Goal: Transaction & Acquisition: Purchase product/service

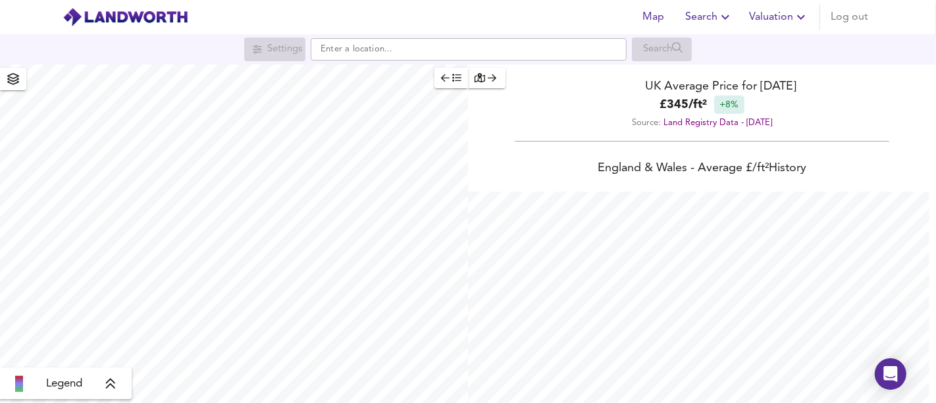
scroll to position [403, 936]
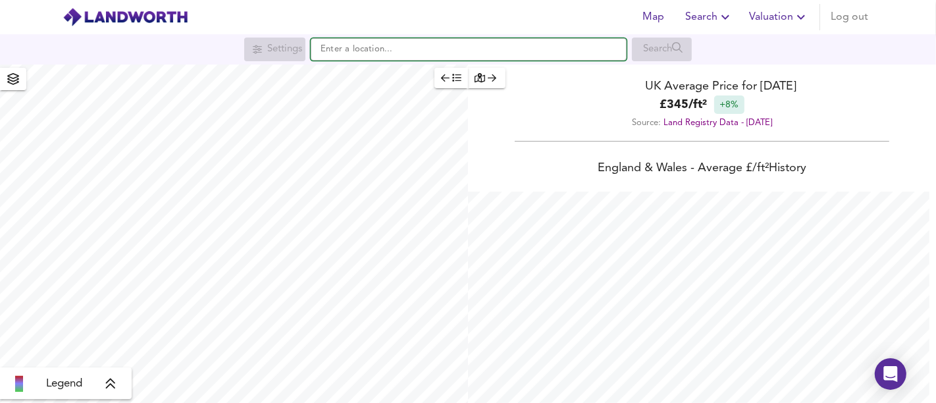
click at [447, 52] on input "text" at bounding box center [469, 49] width 316 height 22
paste input "[STREET_ADDRESS][PERSON_NAME][PERSON_NAME]"
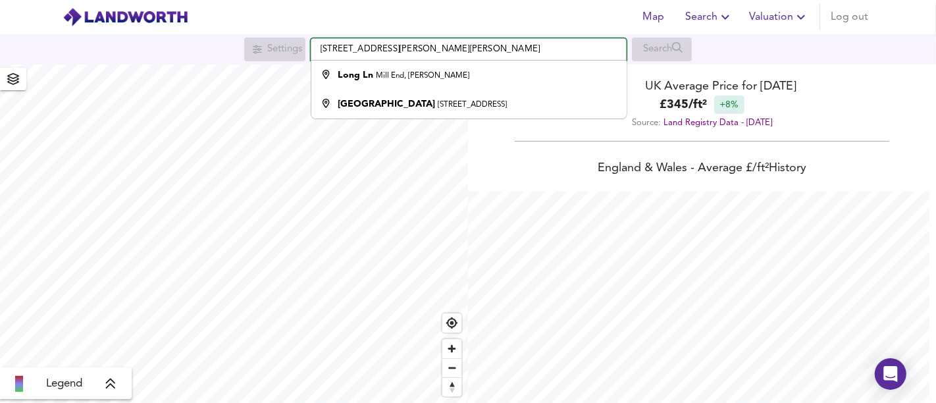
click at [584, 55] on input "[STREET_ADDRESS][PERSON_NAME][PERSON_NAME]" at bounding box center [469, 49] width 316 height 22
drag, startPoint x: 528, startPoint y: 49, endPoint x: 305, endPoint y: 49, distance: 223.0
click at [305, 49] on div "Settings [STREET_ADDRESS][PERSON_NAME][PERSON_NAME] [STREET_ADDRESS] Search" at bounding box center [468, 49] width 936 height 24
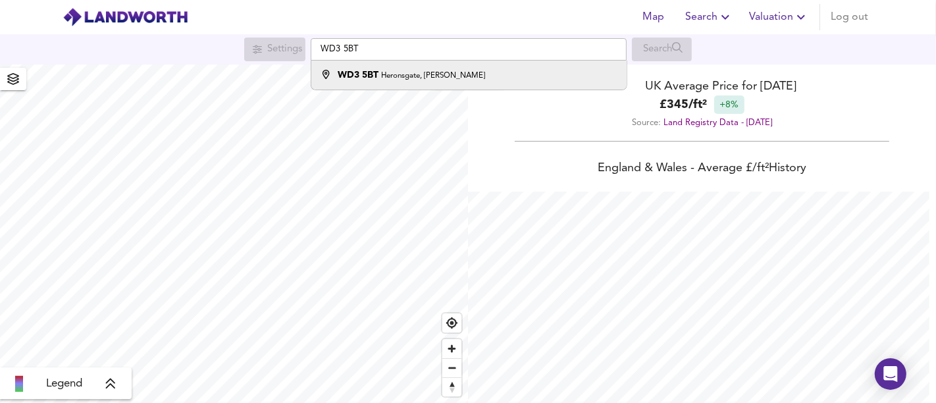
click at [385, 72] on small "Heronsgate, [PERSON_NAME]" at bounding box center [433, 76] width 104 height 8
type input "[STREET_ADDRESS][PERSON_NAME]"
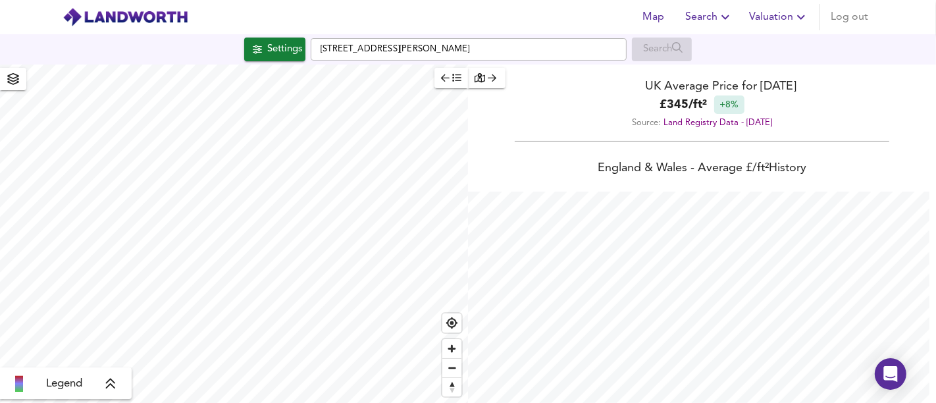
checkbox input "false"
checkbox input "true"
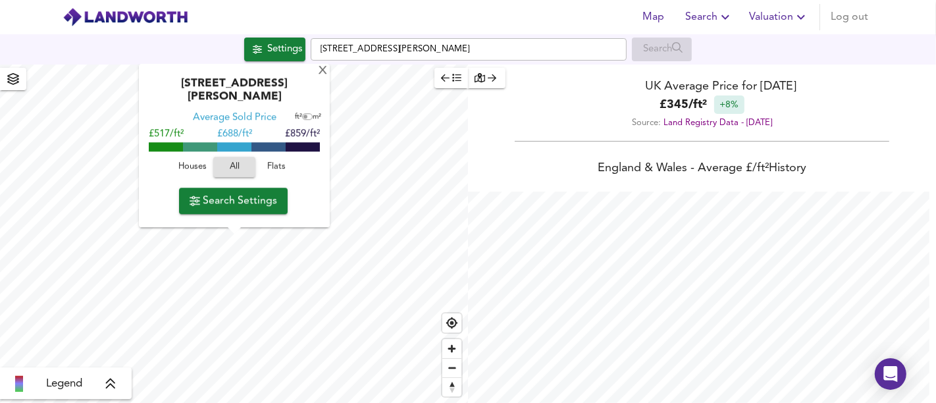
click at [191, 155] on div "Houses All Flats" at bounding box center [234, 170] width 178 height 35
click at [195, 163] on span "Houses" at bounding box center [192, 167] width 36 height 15
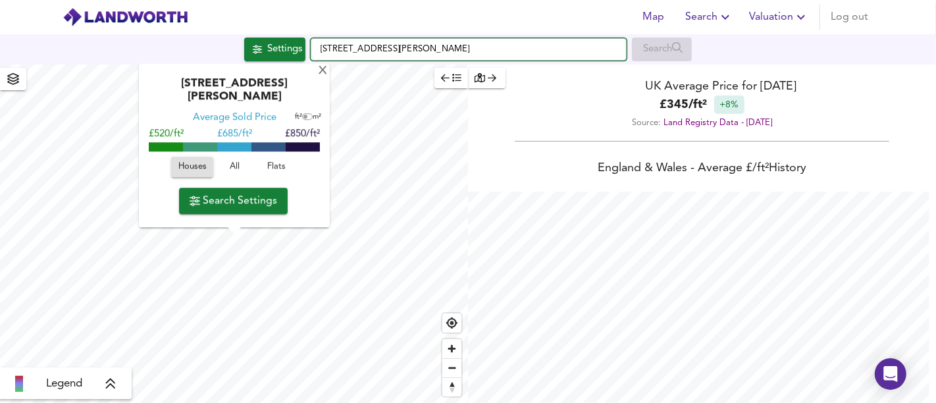
drag, startPoint x: 510, startPoint y: 39, endPoint x: 319, endPoint y: 42, distance: 190.8
click at [305, 46] on div "Settings [STREET_ADDRESS] Search" at bounding box center [468, 49] width 936 height 24
paste input "Long Ln, Heronsgate, [GEOGRAPHIC_DATA]"
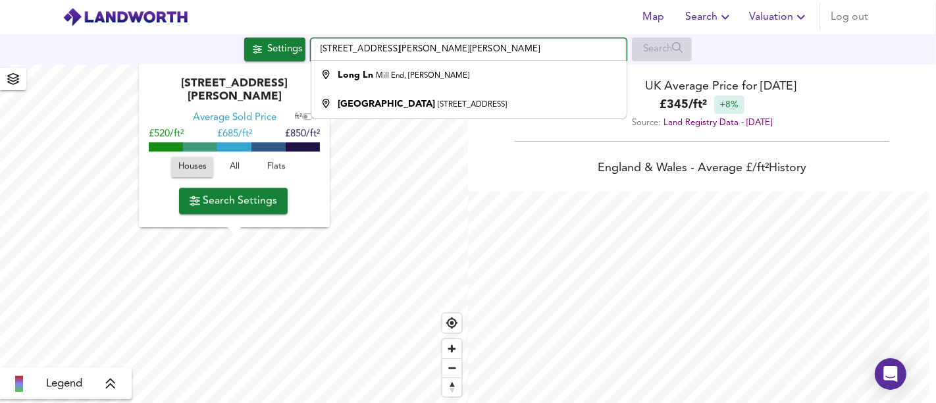
drag, startPoint x: 528, startPoint y: 47, endPoint x: 247, endPoint y: 51, distance: 280.3
click at [247, 51] on div "Settings [STREET_ADDRESS][PERSON_NAME][PERSON_NAME] [STREET_ADDRESS] Search" at bounding box center [468, 49] width 936 height 24
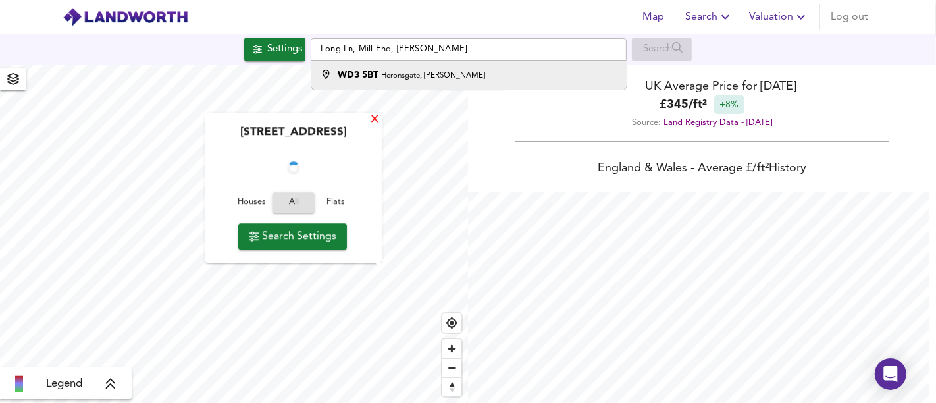
click at [378, 124] on div "X" at bounding box center [374, 120] width 11 height 12
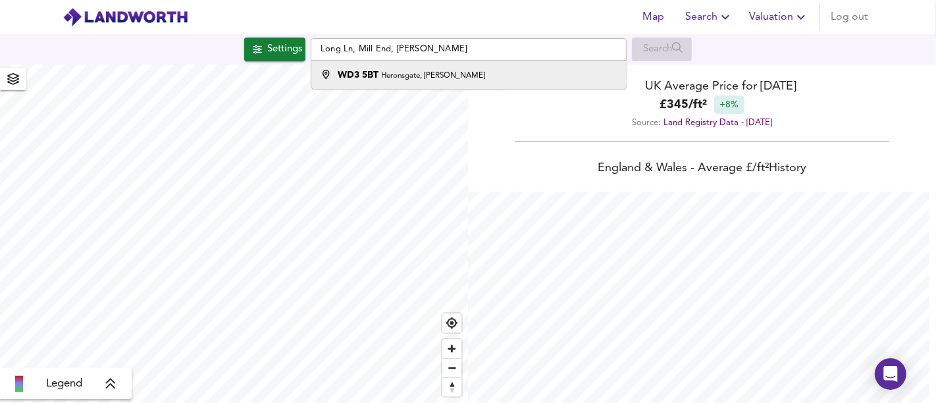
click at [424, 74] on small "Heronsgate, [PERSON_NAME]" at bounding box center [433, 76] width 104 height 8
type input "[STREET_ADDRESS][PERSON_NAME]"
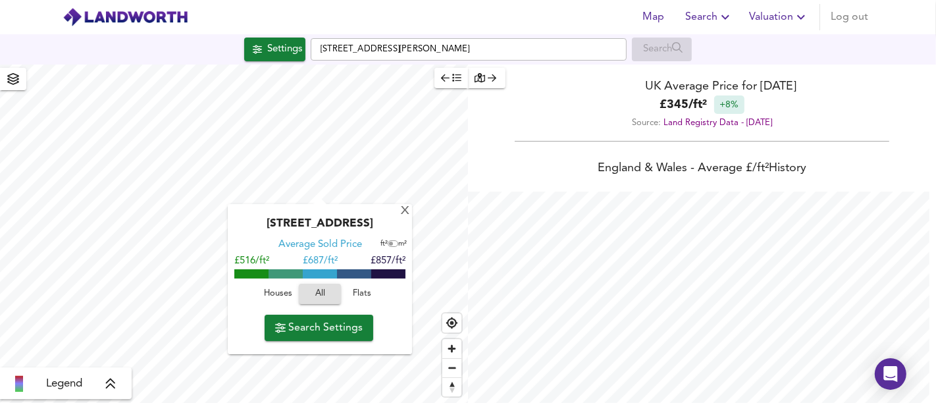
click at [282, 294] on span "Houses" at bounding box center [278, 293] width 36 height 15
click at [306, 320] on span "Search Settings" at bounding box center [318, 327] width 87 height 18
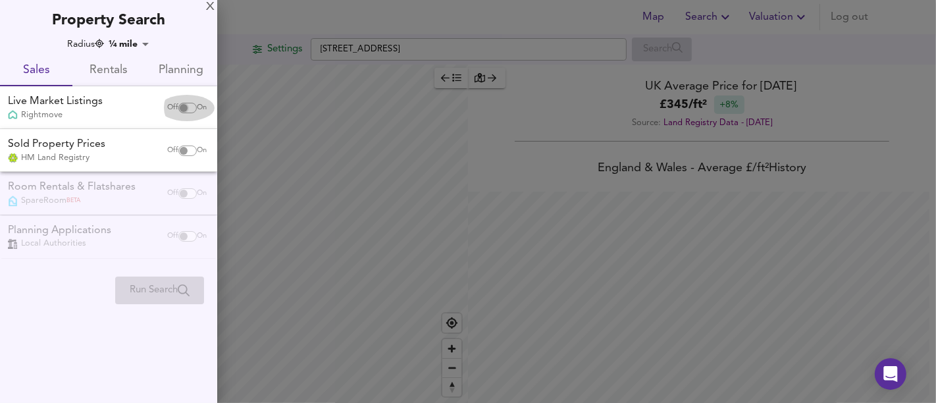
click at [182, 111] on input "checkbox" at bounding box center [184, 108] width 32 height 11
checkbox input "true"
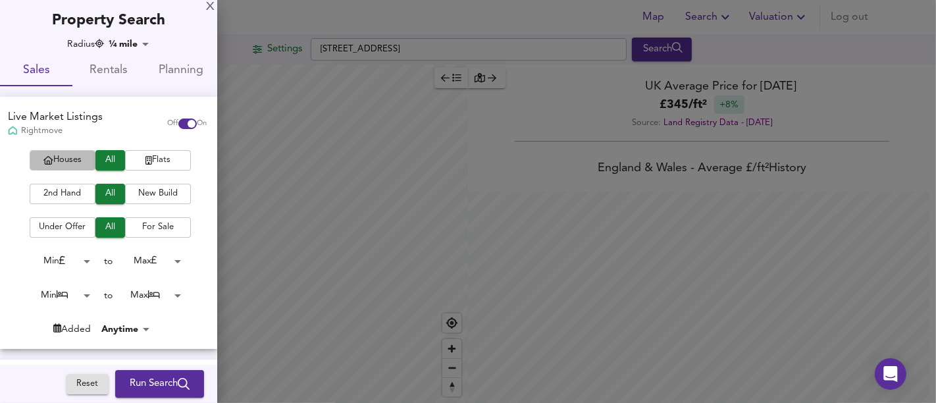
click at [53, 157] on span "Houses" at bounding box center [62, 160] width 53 height 15
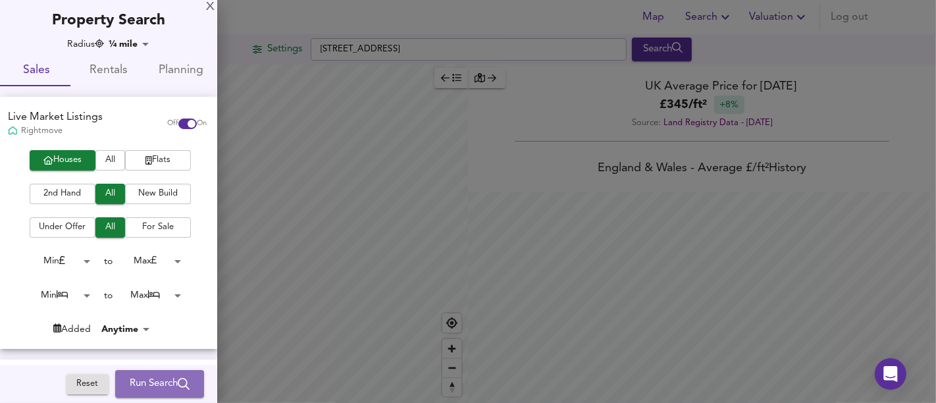
click at [143, 375] on span "Run Search" at bounding box center [160, 383] width 60 height 17
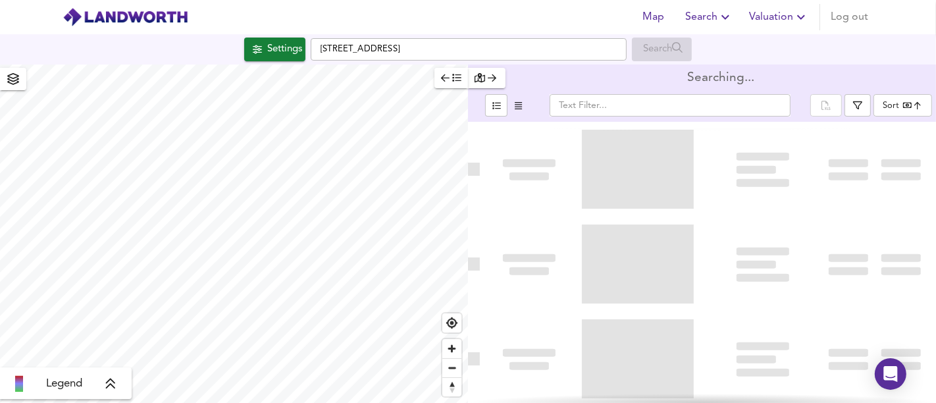
type input "bestdeal"
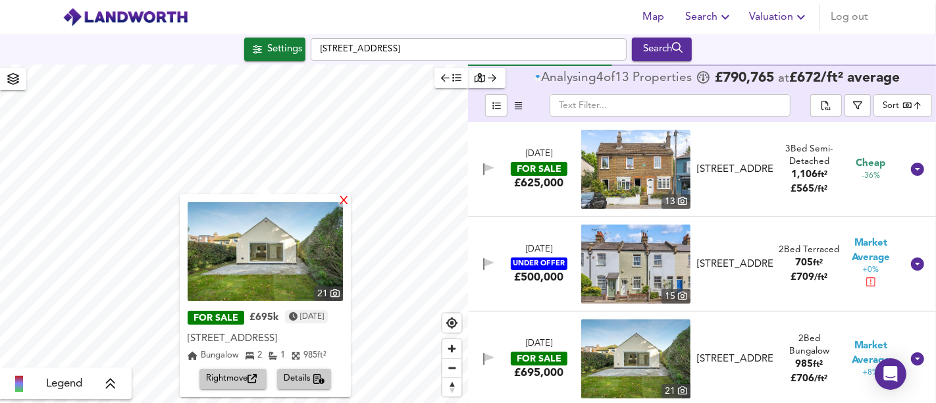
click at [349, 205] on div "X" at bounding box center [343, 201] width 11 height 12
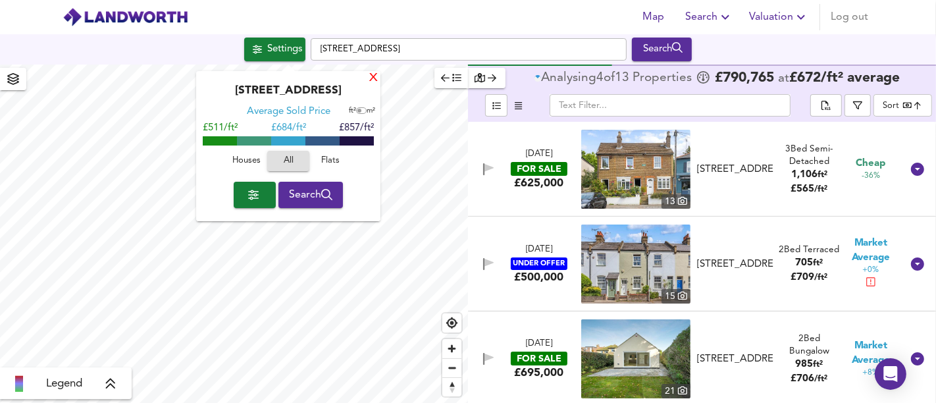
click at [372, 80] on div "X" at bounding box center [373, 78] width 11 height 12
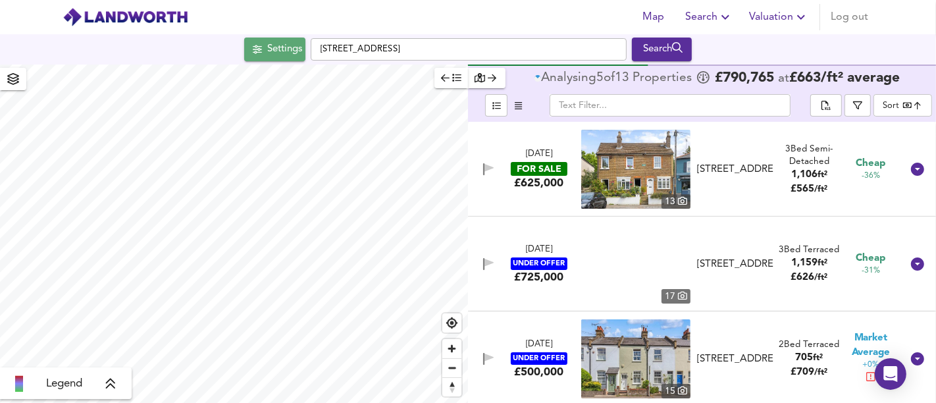
click at [296, 49] on div "Settings" at bounding box center [284, 49] width 35 height 17
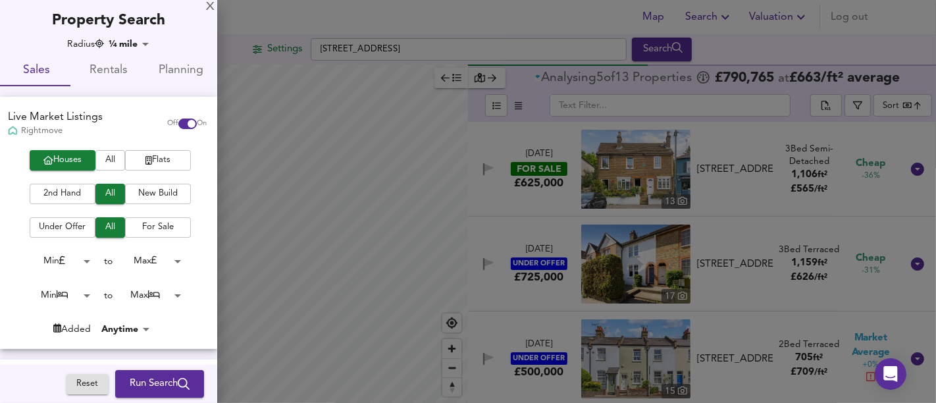
click at [147, 297] on body "Map Search Valuation Log out Settings [GEOGRAPHIC_DATA] 8YG Search Legend Analy…" at bounding box center [468, 201] width 936 height 403
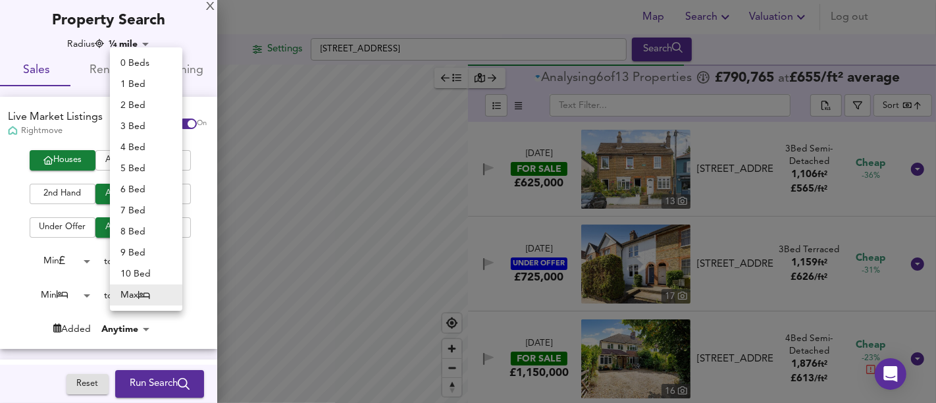
click at [147, 103] on li "2 Bed" at bounding box center [146, 105] width 72 height 21
type input "2"
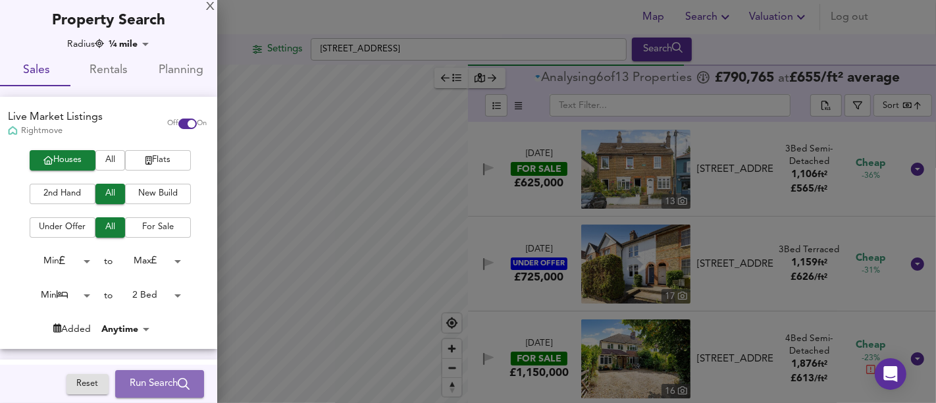
click at [157, 379] on span "Run Search" at bounding box center [160, 383] width 60 height 17
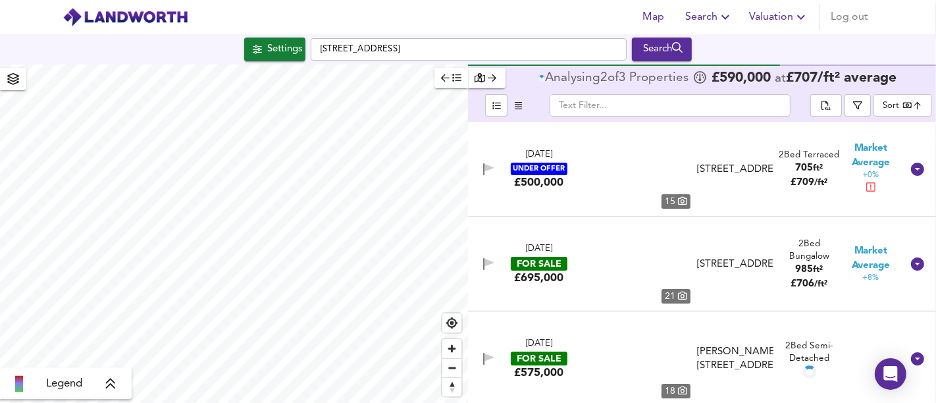
type input "bestdeal"
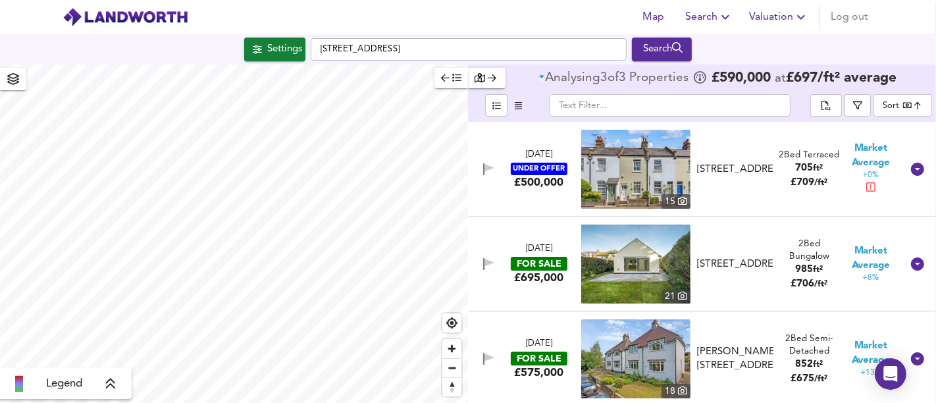
scroll to position [3, 0]
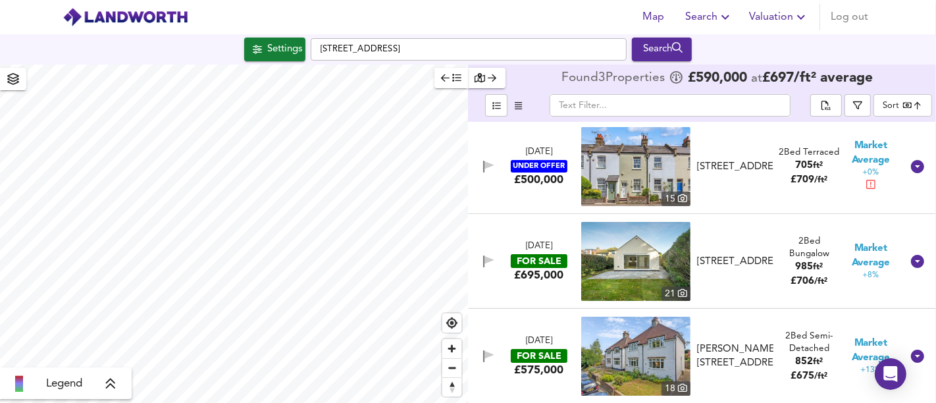
click at [733, 345] on div "[PERSON_NAME][STREET_ADDRESS]" at bounding box center [735, 356] width 76 height 28
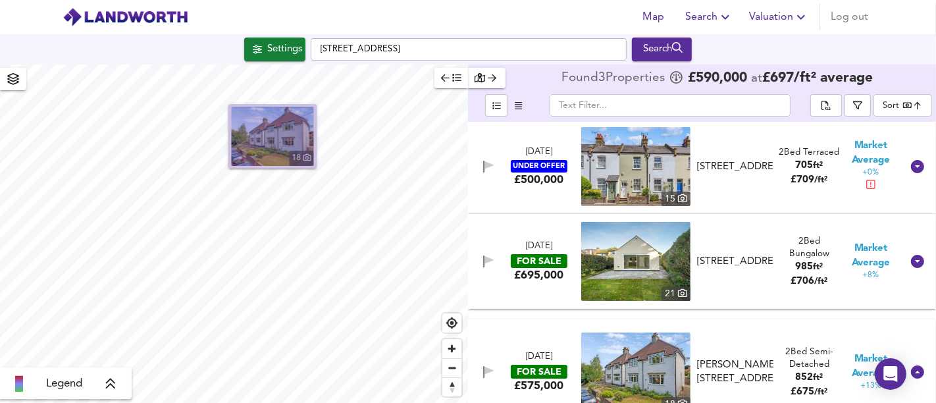
click at [278, 138] on img "button" at bounding box center [273, 136] width 82 height 59
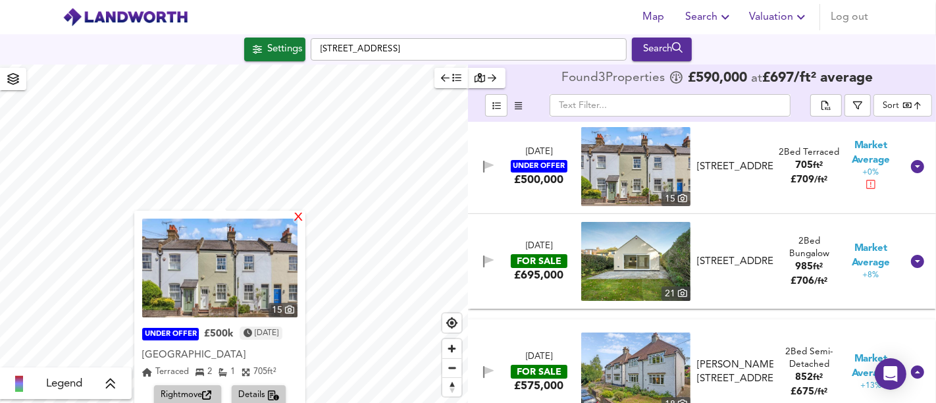
click at [304, 223] on div "X" at bounding box center [298, 218] width 11 height 12
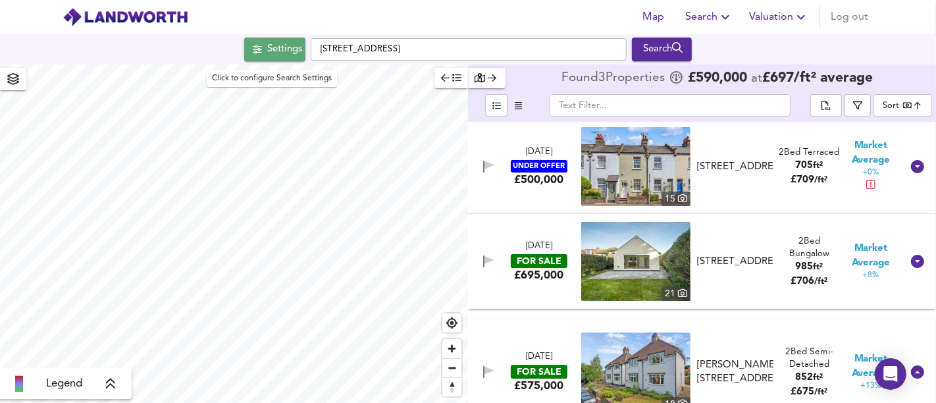
drag, startPoint x: 282, startPoint y: 58, endPoint x: 276, endPoint y: 110, distance: 52.2
click at [282, 57] on button "Settings" at bounding box center [274, 49] width 61 height 24
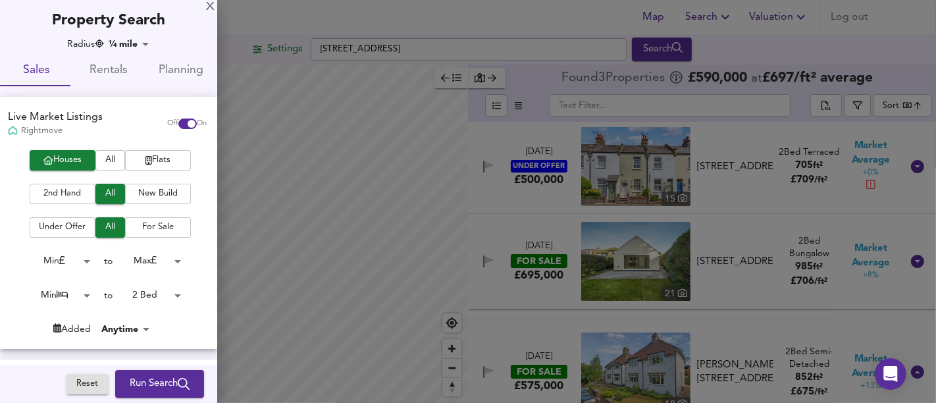
click at [59, 293] on body "Map Search Valuation Log out Settings [GEOGRAPHIC_DATA] Search Legend Found 3 P…" at bounding box center [468, 201] width 936 height 403
click at [197, 296] on div at bounding box center [468, 201] width 936 height 403
click at [169, 289] on div "Min 1 Bed 2 Bed" at bounding box center [468, 201] width 936 height 403
click at [169, 295] on body "Map Search Valuation Log out Settings [GEOGRAPHIC_DATA] Search Legend Found 3 P…" at bounding box center [468, 201] width 936 height 403
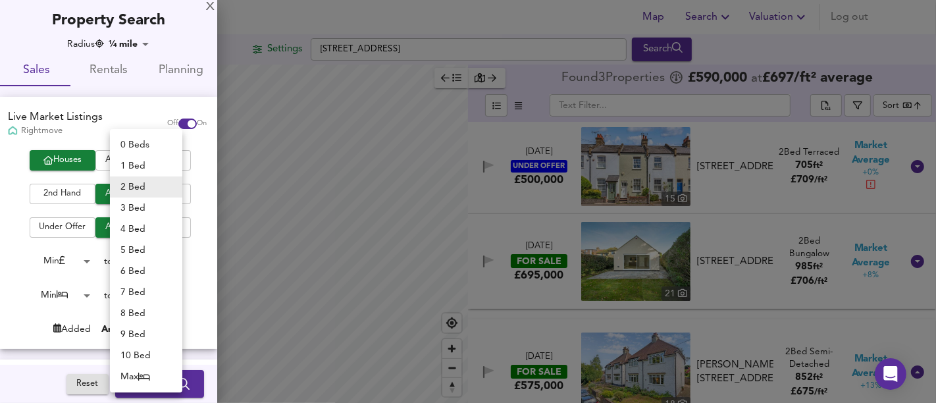
click at [137, 378] on li "Max" at bounding box center [146, 376] width 72 height 21
type input "50"
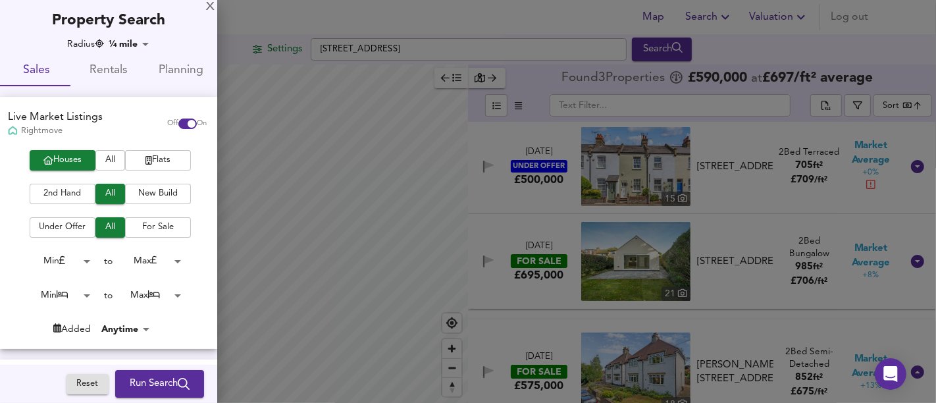
click at [78, 297] on body "Map Search Valuation Log out Settings [GEOGRAPHIC_DATA] Search Legend Found 3 P…" at bounding box center [468, 201] width 936 height 403
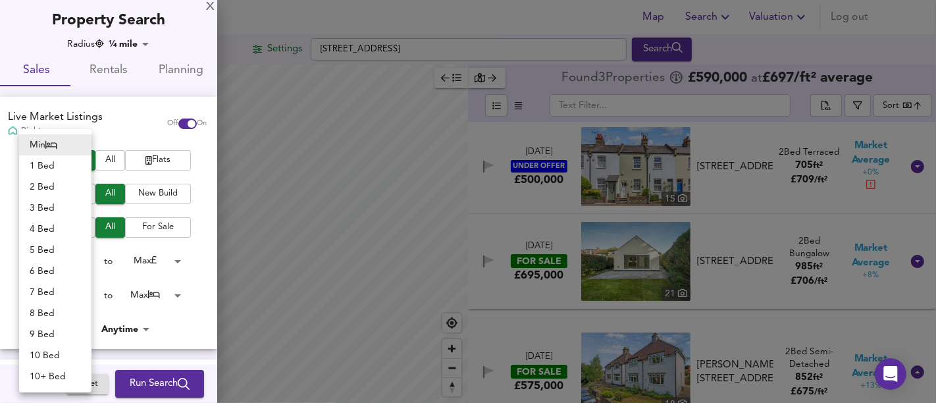
click at [51, 228] on li "4 Bed" at bounding box center [55, 228] width 72 height 21
type input "4"
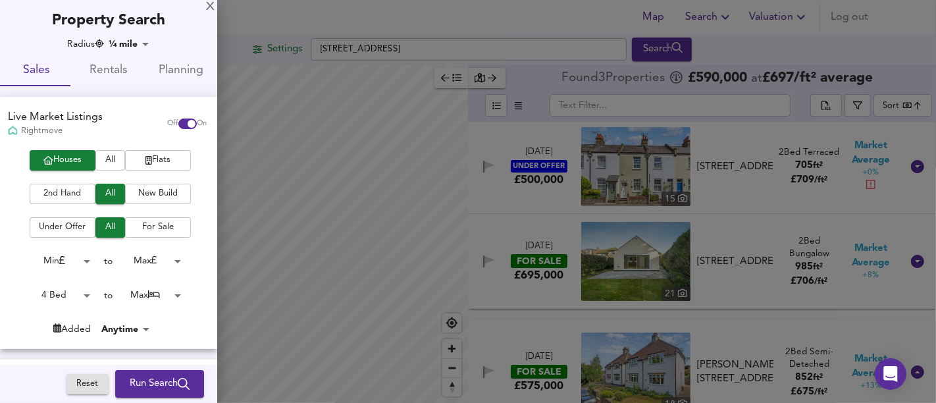
click at [149, 386] on span "Run Search" at bounding box center [160, 383] width 60 height 17
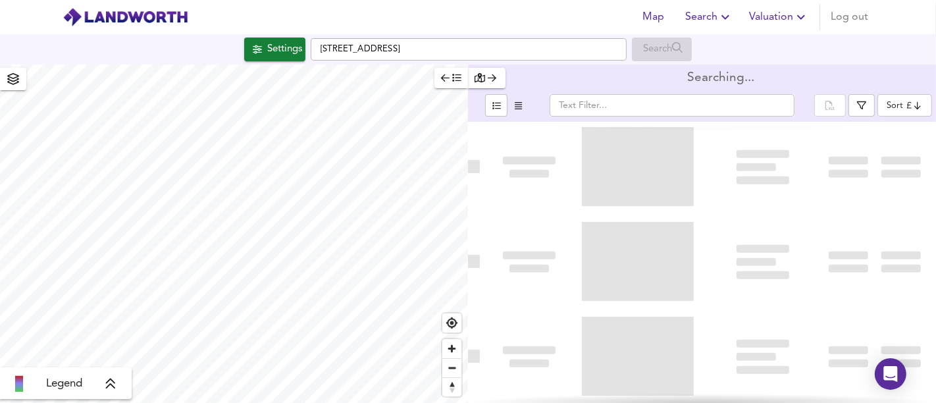
type input "bestdeal"
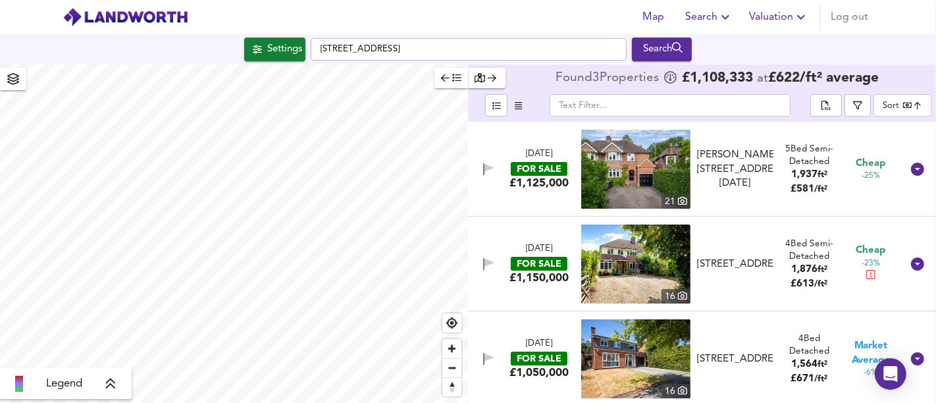
scroll to position [3, 0]
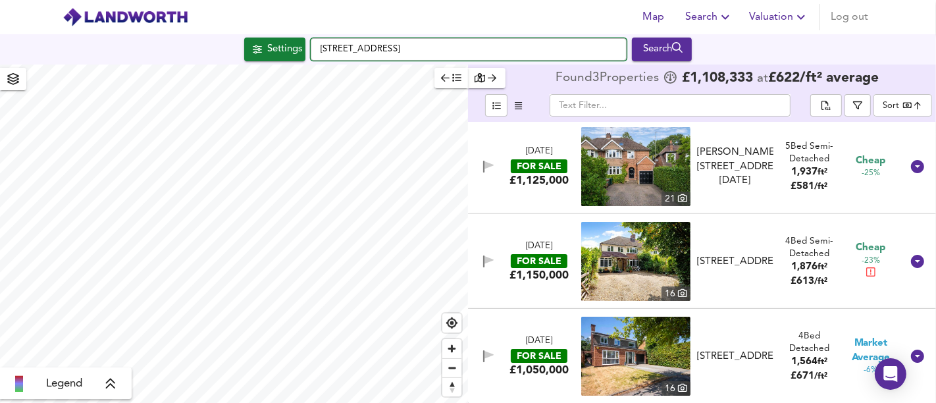
drag, startPoint x: 439, startPoint y: 47, endPoint x: 378, endPoint y: 62, distance: 63.0
click at [305, 51] on div "[STREET_ADDRESS] Search" at bounding box center [468, 49] width 936 height 24
paste input "[STREET_ADDRESS]"
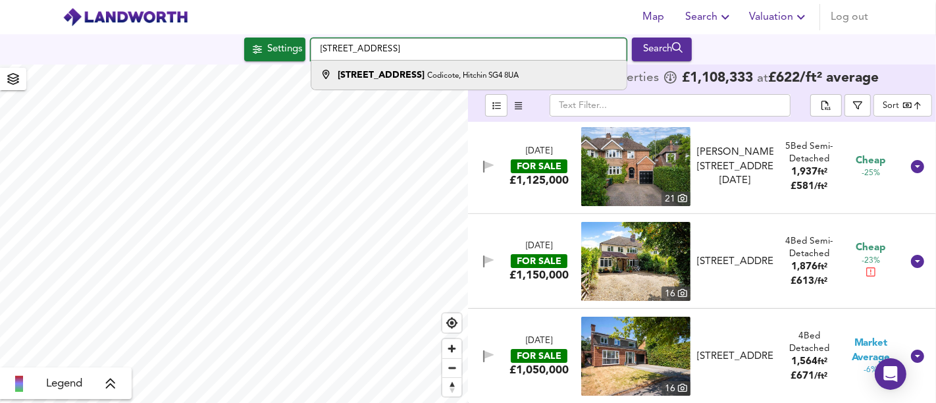
type input "[STREET_ADDRESS]"
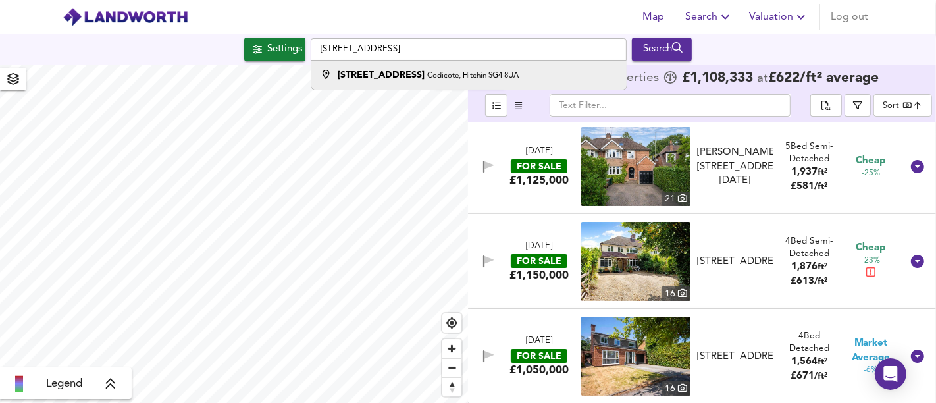
click at [427, 73] on small "Codicote, Hitchin SG4 8UA" at bounding box center [472, 76] width 91 height 8
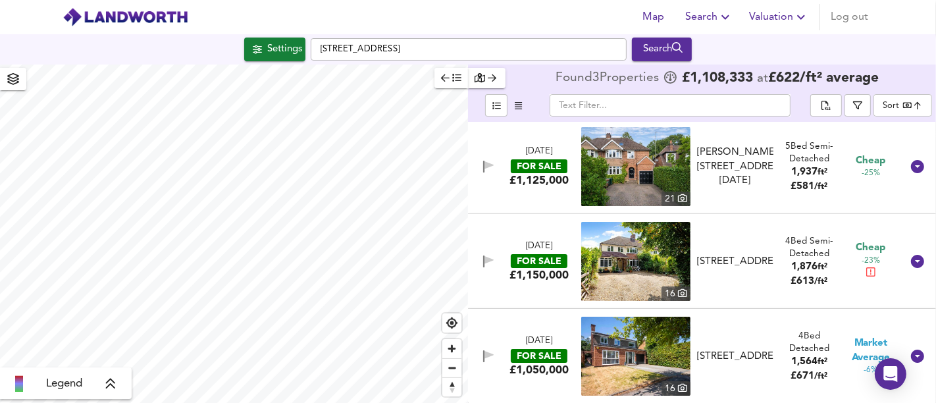
click at [264, 59] on button "Settings" at bounding box center [274, 49] width 61 height 24
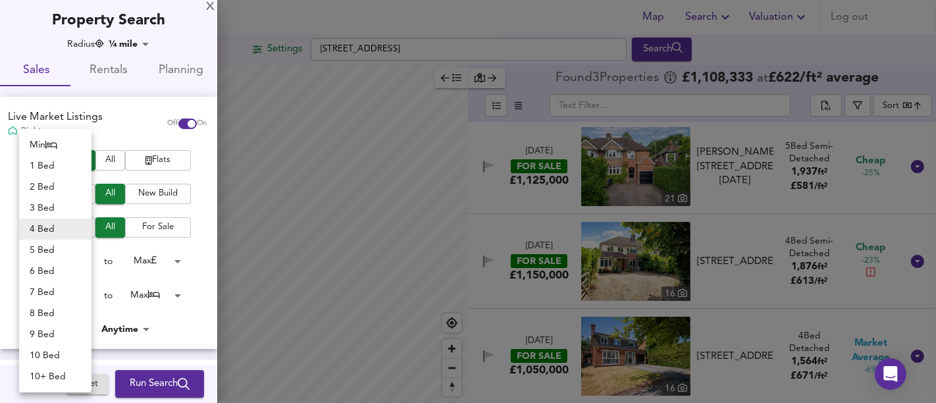
click at [82, 301] on body "Map Search Valuation Log out Settings [STREET_ADDRESS] Search Legend Found 3 Pr…" at bounding box center [468, 201] width 936 height 403
click at [47, 139] on li "Min" at bounding box center [55, 144] width 72 height 21
type input "0"
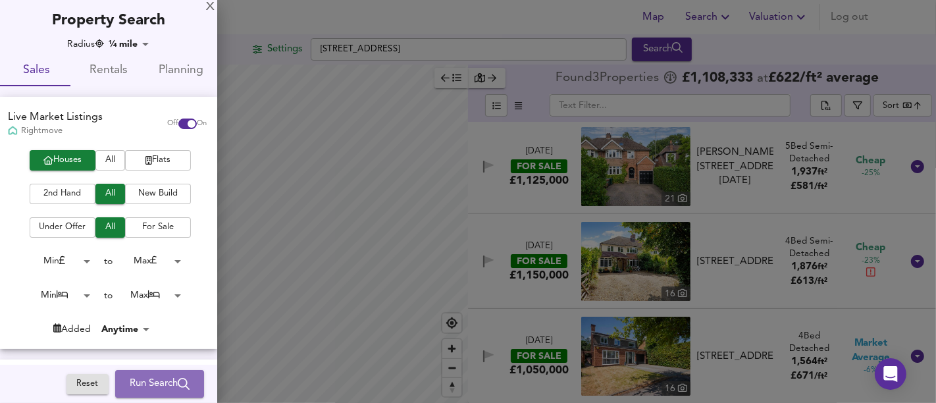
click at [149, 373] on button "Run Search" at bounding box center [159, 384] width 89 height 28
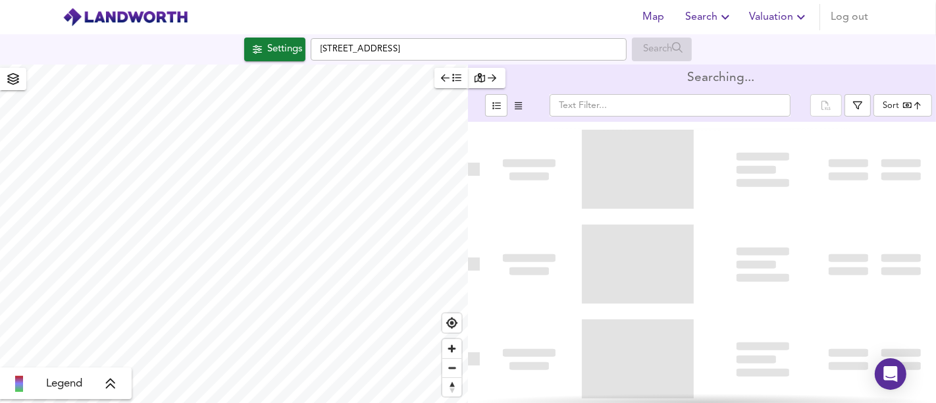
type input "bestdeal"
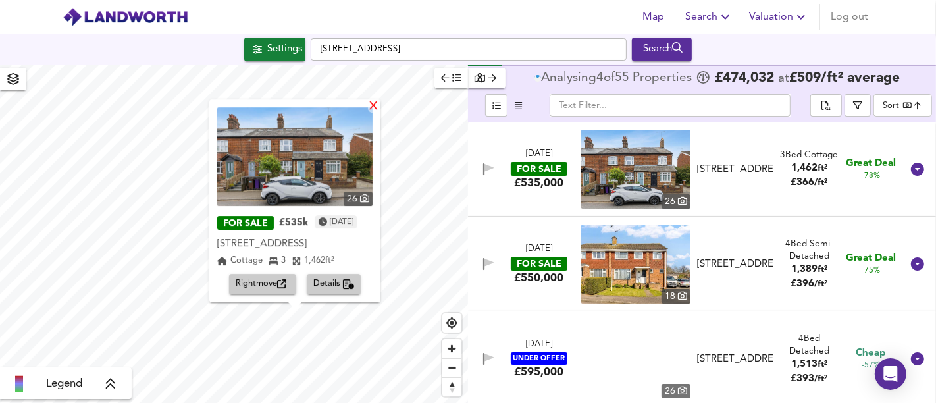
click at [379, 108] on div "X" at bounding box center [373, 107] width 11 height 12
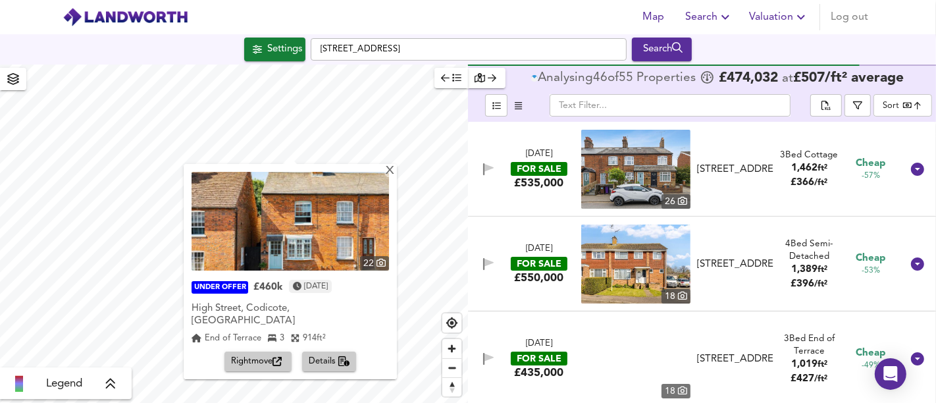
click at [259, 354] on span "Rightmove" at bounding box center [258, 361] width 54 height 15
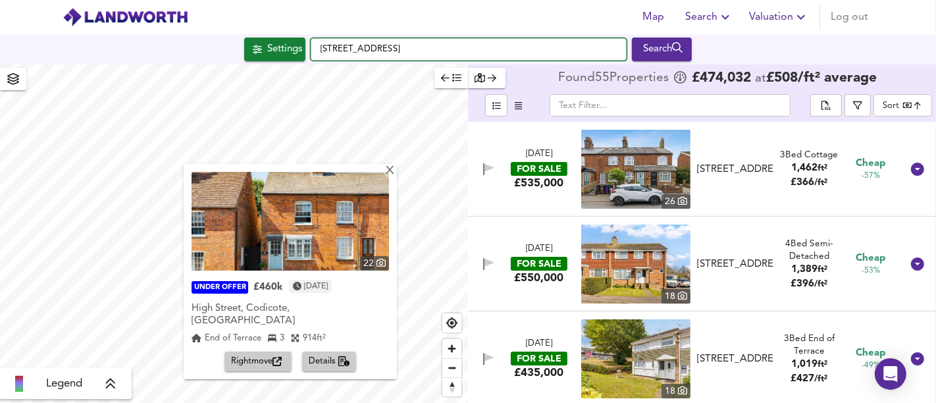
drag, startPoint x: 507, startPoint y: 42, endPoint x: 303, endPoint y: 30, distance: 204.9
click at [303, 30] on div "Map Search Valuation Log out Settings [STREET_ADDRESS] Search X 22 UNDER OFFER …" at bounding box center [468, 201] width 936 height 403
paste input "[GEOGRAPHIC_DATA]"
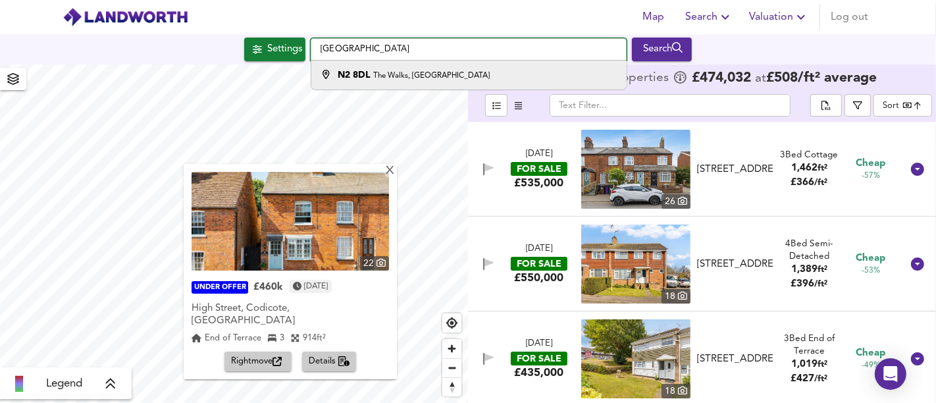
type input "[GEOGRAPHIC_DATA]"
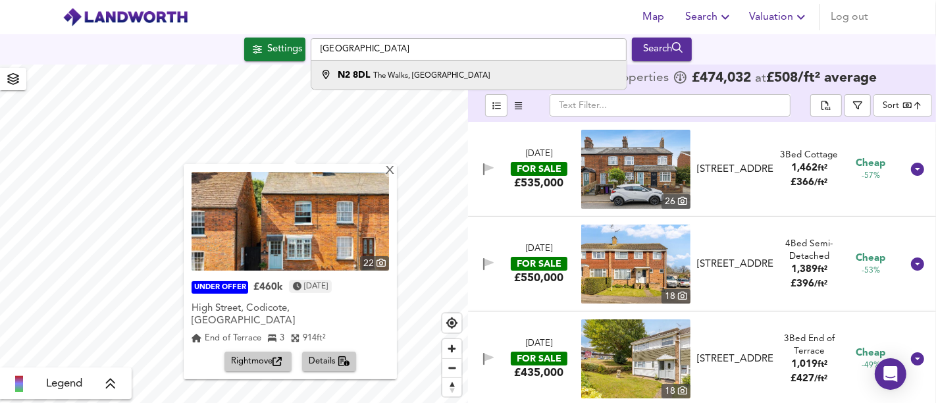
click at [445, 74] on div "N2 8DL The Walks, [GEOGRAPHIC_DATA]" at bounding box center [465, 74] width 302 height 13
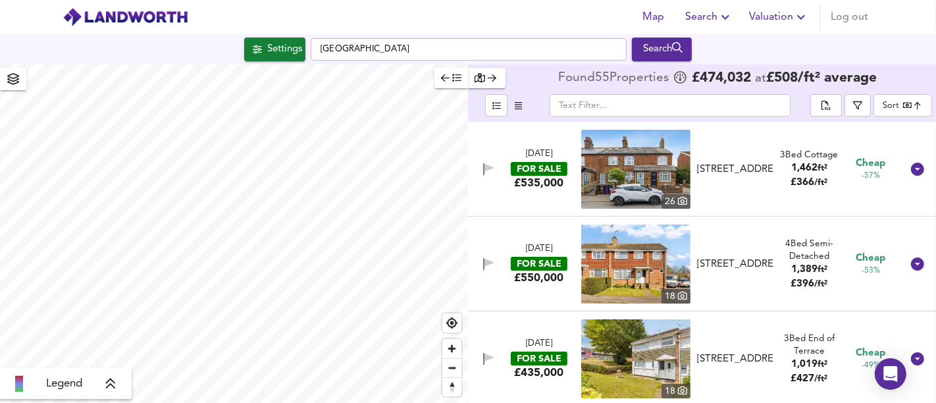
click at [282, 43] on div "Settings" at bounding box center [284, 49] width 35 height 17
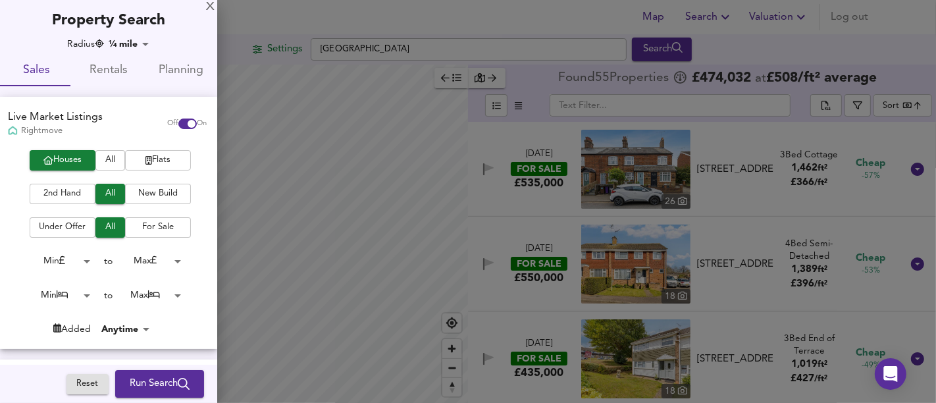
click at [167, 158] on span "Flats" at bounding box center [158, 160] width 53 height 15
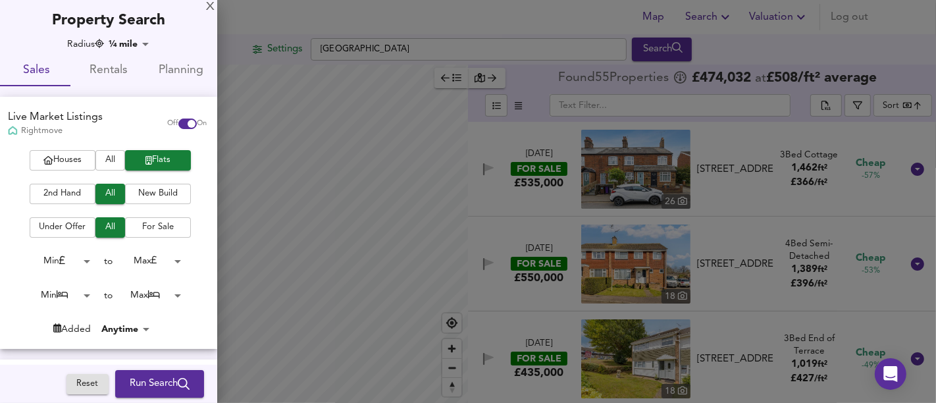
click at [143, 392] on button "Run Search" at bounding box center [159, 384] width 89 height 28
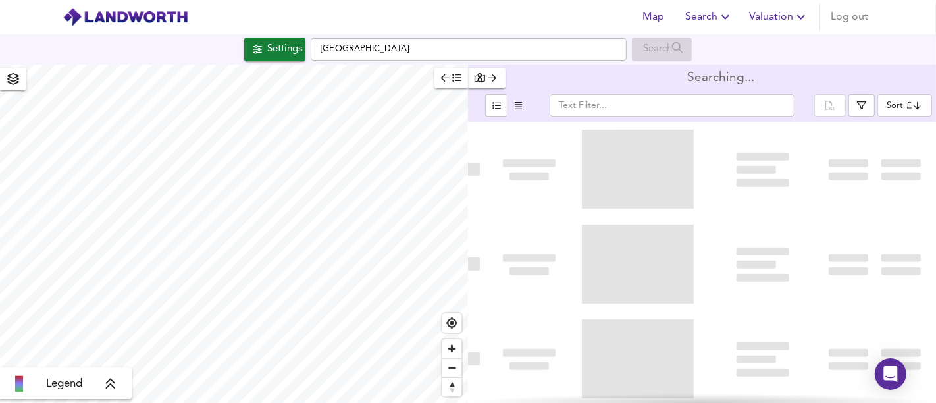
type input "bestdeal"
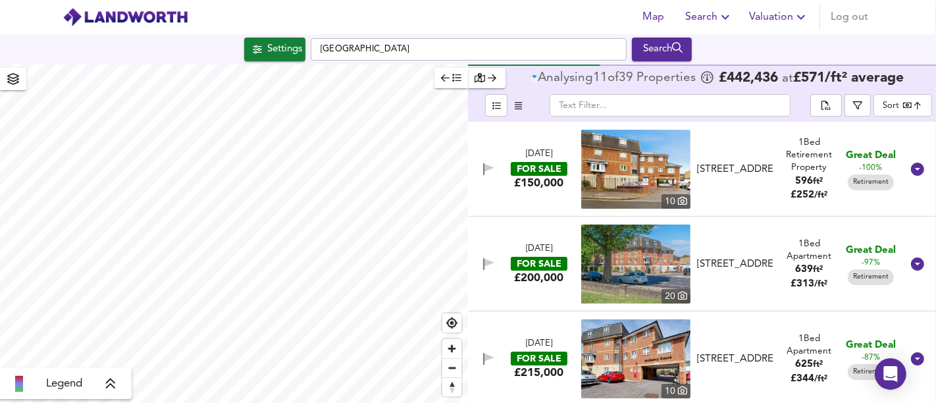
click at [293, 55] on div "Settings" at bounding box center [284, 49] width 35 height 17
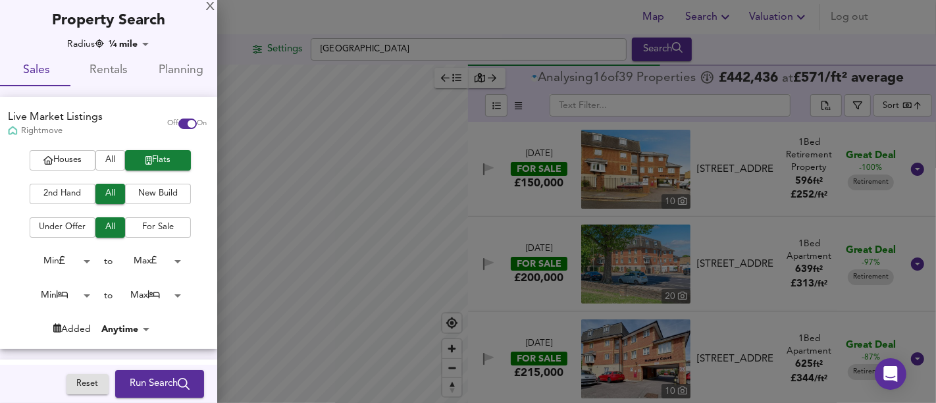
click at [82, 295] on body "Map Search Valuation Log out Settings [GEOGRAPHIC_DATA] Search Legend Analysing…" at bounding box center [468, 201] width 936 height 403
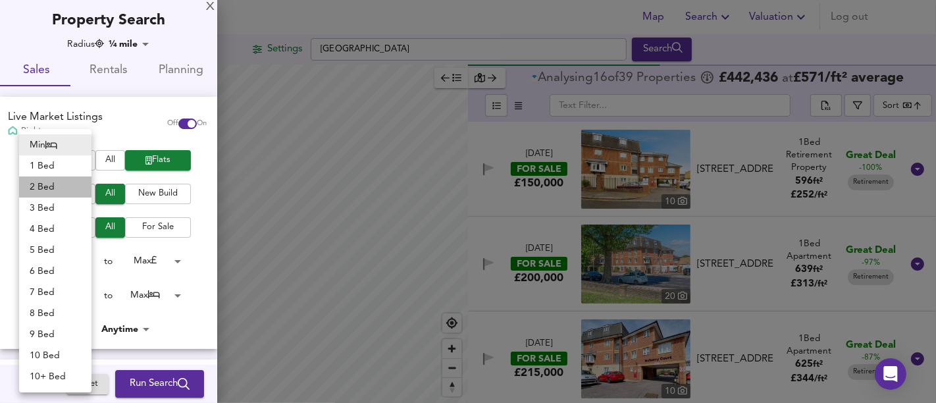
click at [58, 178] on li "2 Bed" at bounding box center [55, 186] width 72 height 21
type input "2"
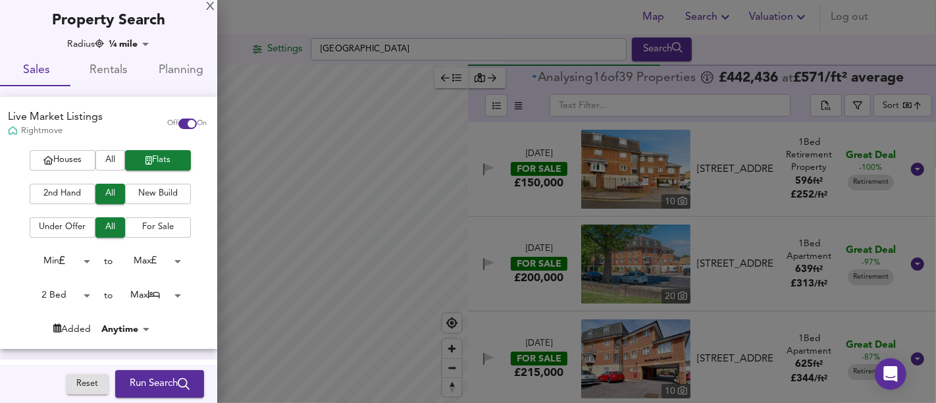
click at [140, 286] on body "Map Search Valuation Log out Settings [GEOGRAPHIC_DATA] Search Legend Analysing…" at bounding box center [468, 201] width 936 height 403
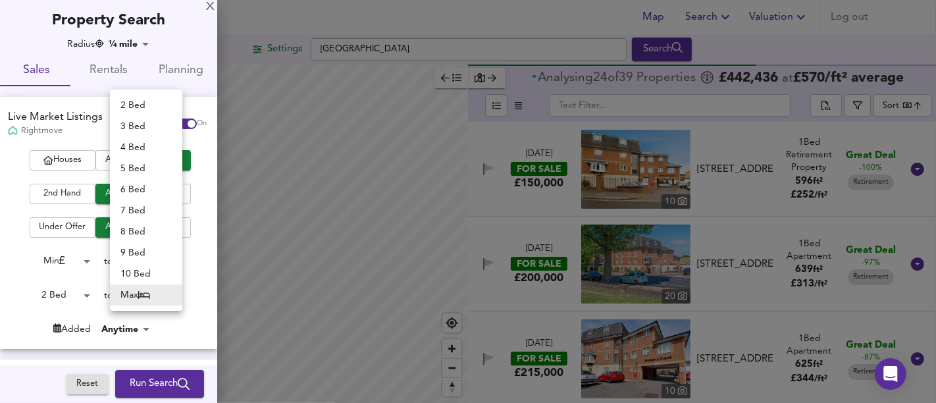
click at [139, 105] on li "2 Bed" at bounding box center [146, 105] width 72 height 21
type input "2"
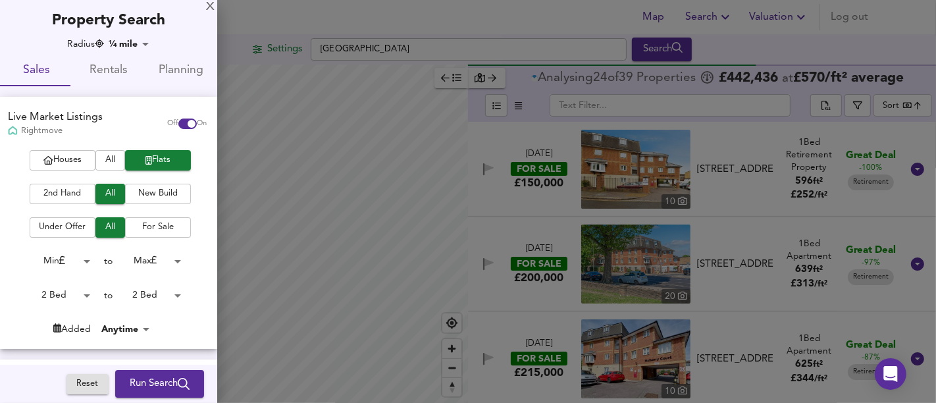
click at [159, 384] on span "Run Search" at bounding box center [160, 383] width 60 height 17
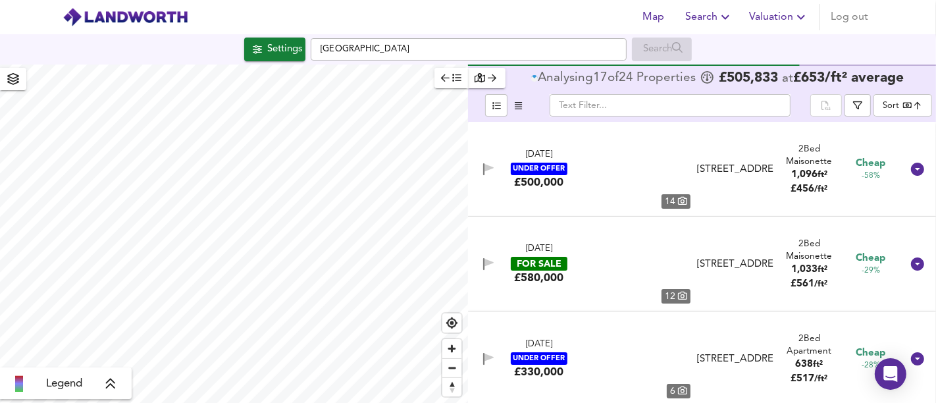
type input "bestdeal"
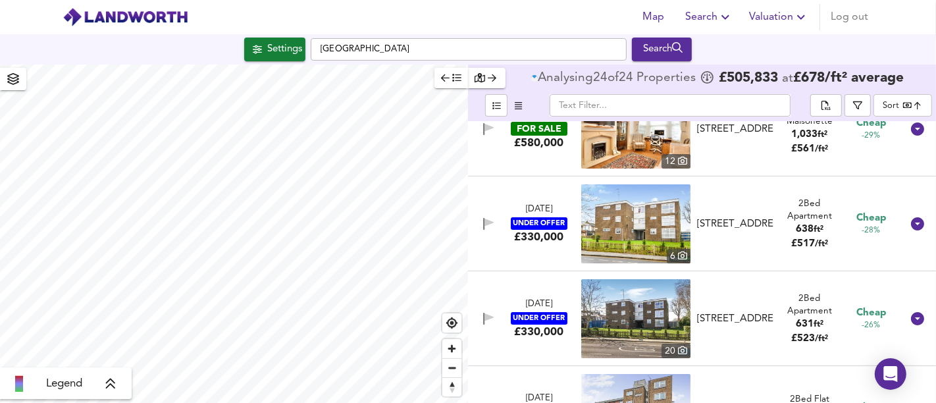
scroll to position [146, 0]
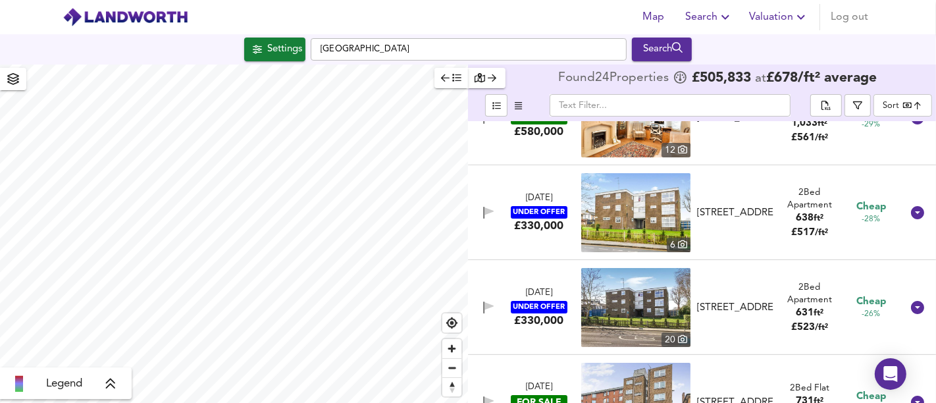
click at [546, 216] on div "UNDER OFFER" at bounding box center [539, 212] width 57 height 12
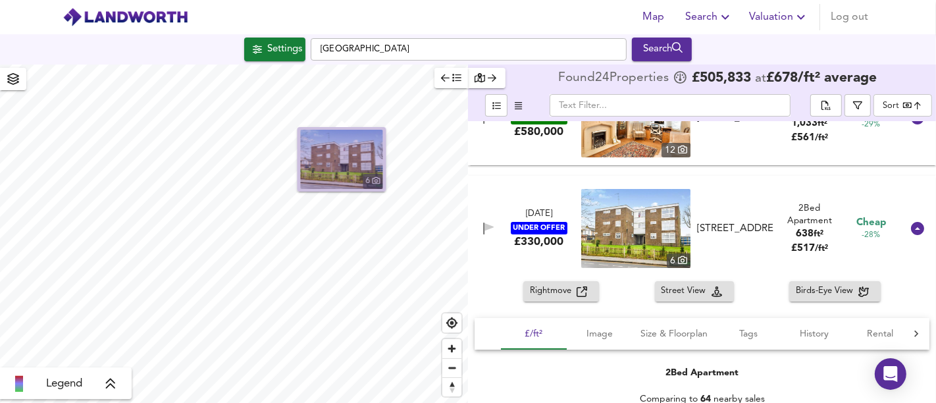
click at [345, 169] on img "button" at bounding box center [342, 159] width 82 height 59
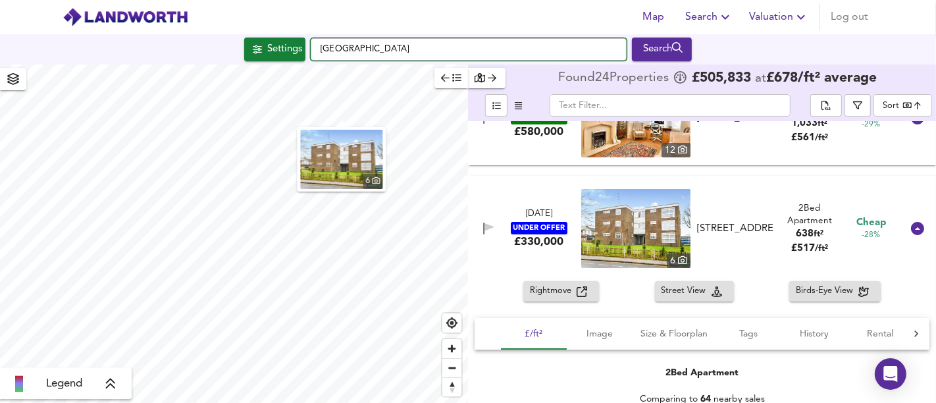
drag, startPoint x: 457, startPoint y: 51, endPoint x: 310, endPoint y: 53, distance: 146.7
click at [311, 52] on input "[GEOGRAPHIC_DATA]" at bounding box center [469, 49] width 316 height 22
paste input "[STREET_ADDRESS]"
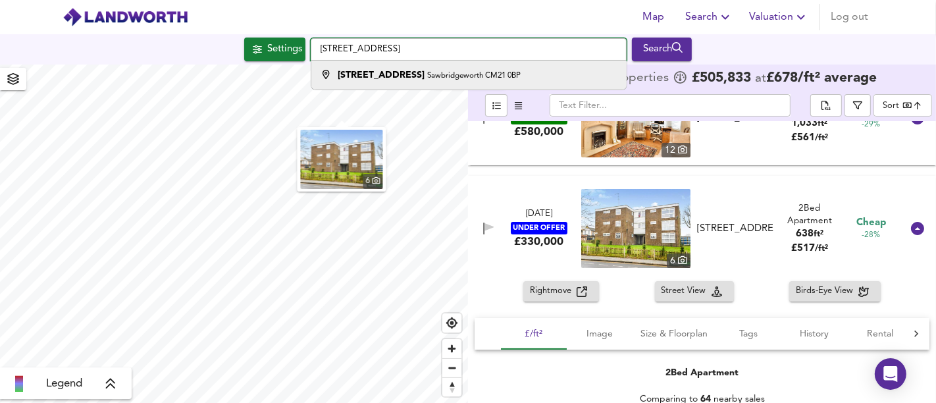
type input "[STREET_ADDRESS]"
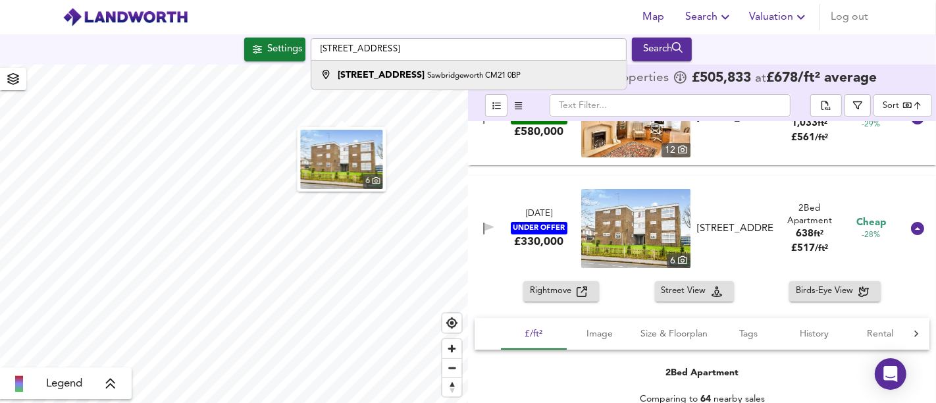
click at [427, 78] on small "Sawbridgeworth CM21 0BP" at bounding box center [473, 76] width 93 height 8
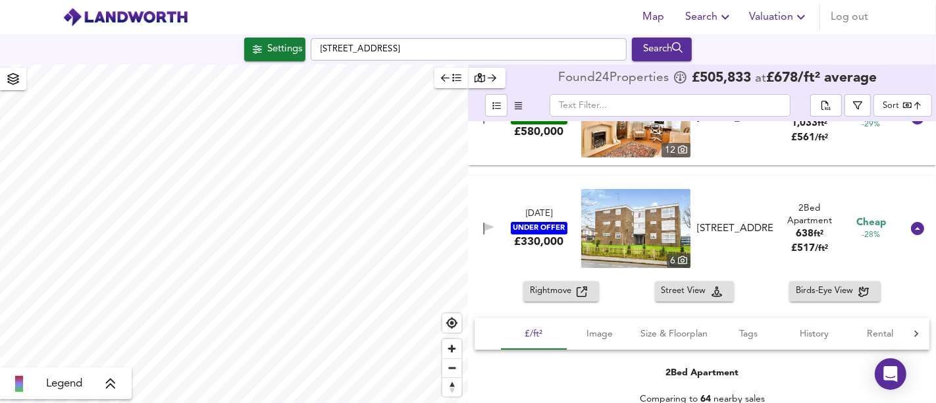
type input "628"
click at [280, 47] on div "Settings" at bounding box center [284, 49] width 35 height 17
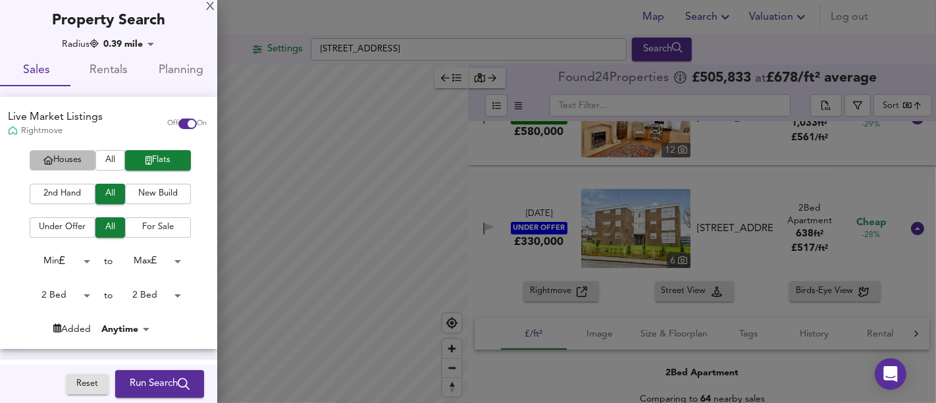
click at [82, 160] on span "Houses" at bounding box center [62, 160] width 53 height 15
click at [58, 303] on body "Map Search Valuation Log out Settings [STREET_ADDRESS] Search Legend Found 24 P…" at bounding box center [468, 201] width 936 height 403
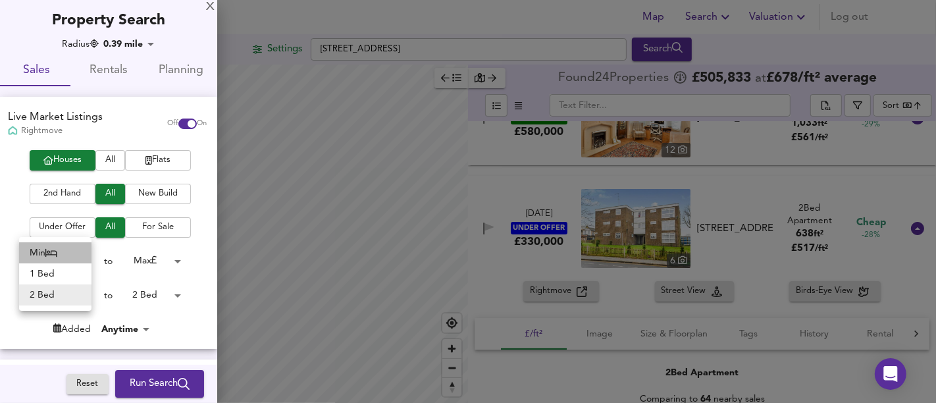
click at [45, 257] on li "Min" at bounding box center [55, 252] width 72 height 21
type input "0"
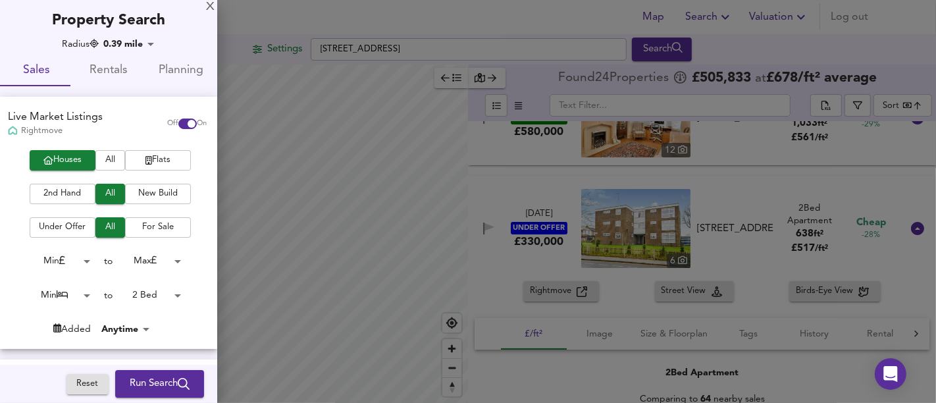
click at [146, 299] on body "Map Search Valuation Log out Settings [STREET_ADDRESS] Search Legend Found 24 P…" at bounding box center [468, 201] width 936 height 403
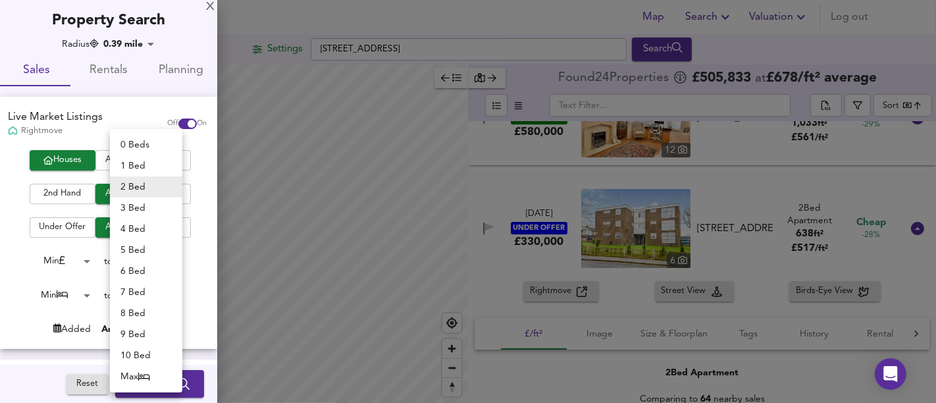
click at [135, 226] on li "4 Bed" at bounding box center [146, 228] width 72 height 21
type input "4"
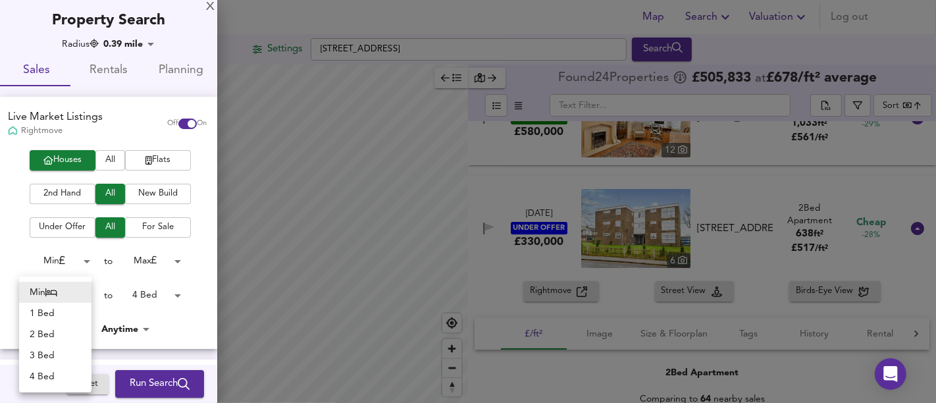
click at [70, 299] on body "Map Search Valuation Log out Settings [STREET_ADDRESS] Search Legend Found 24 P…" at bounding box center [468, 201] width 936 height 403
click at [58, 372] on li "4 Bed" at bounding box center [55, 376] width 72 height 21
type input "4"
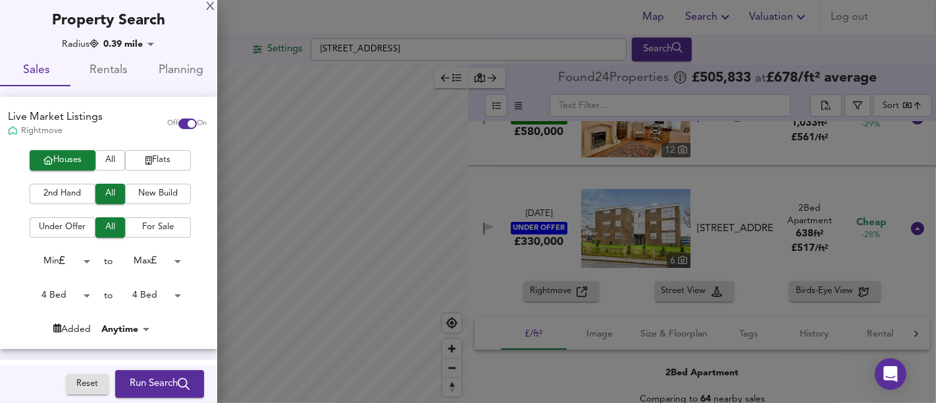
click at [139, 384] on span "Run Search" at bounding box center [160, 383] width 60 height 17
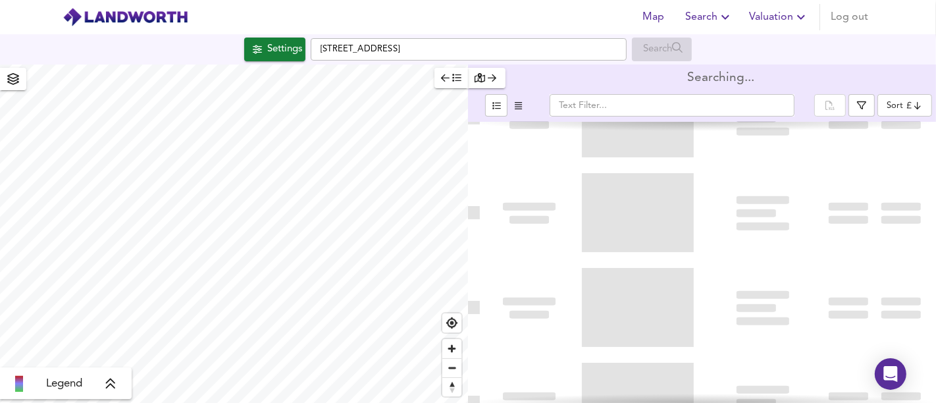
type input "bestdeal"
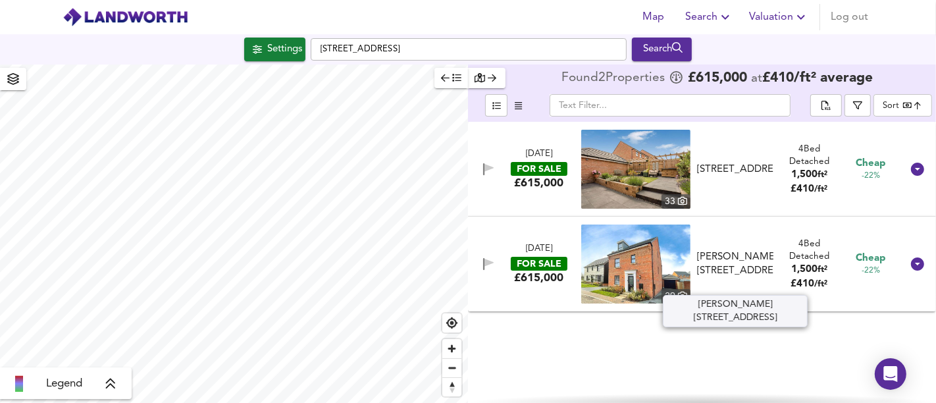
click at [766, 264] on div "[PERSON_NAME][STREET_ADDRESS]" at bounding box center [735, 264] width 76 height 28
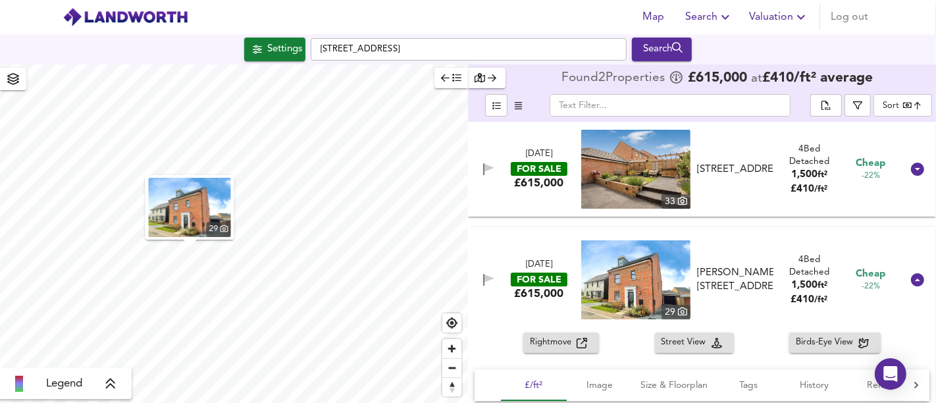
click at [189, 209] on img "button" at bounding box center [190, 207] width 82 height 59
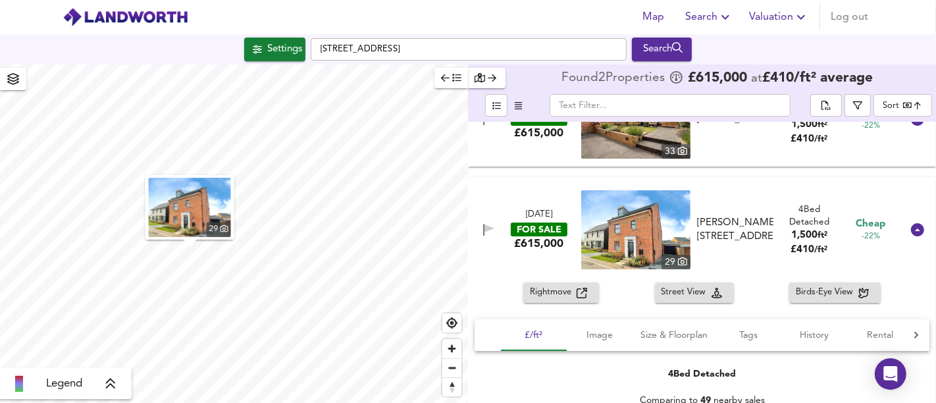
scroll to position [73, 0]
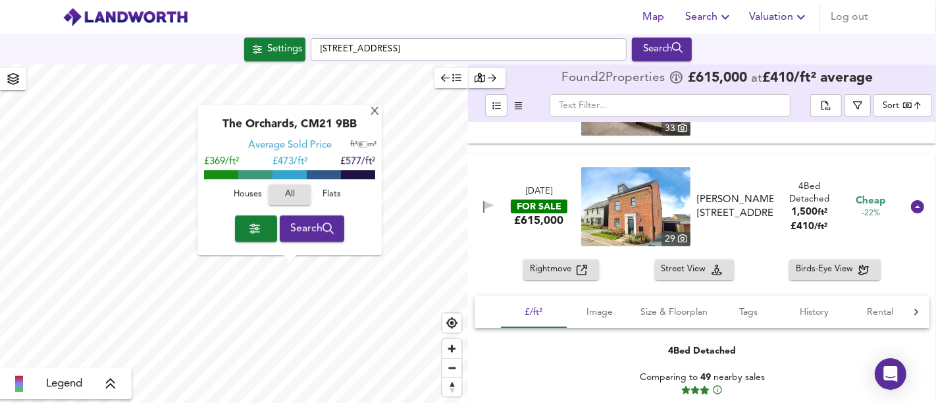
click at [249, 203] on button "Houses" at bounding box center [247, 195] width 42 height 20
click at [372, 116] on div "X" at bounding box center [374, 112] width 11 height 12
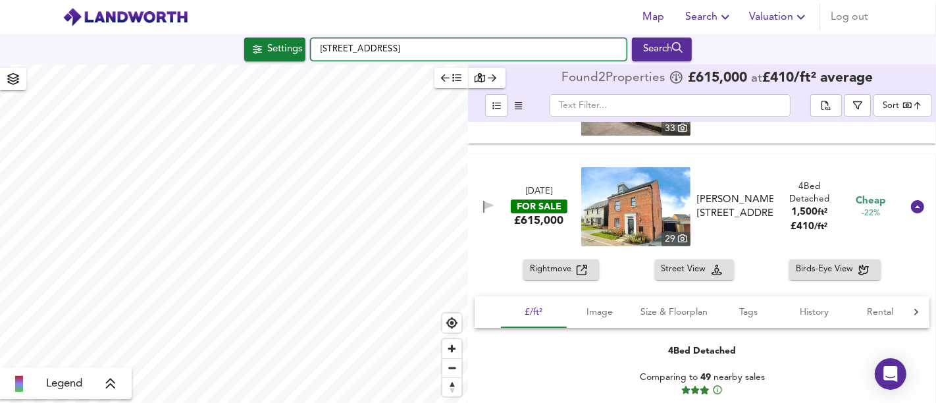
drag, startPoint x: 534, startPoint y: 53, endPoint x: 318, endPoint y: 47, distance: 216.5
click at [318, 47] on input "[STREET_ADDRESS]" at bounding box center [469, 49] width 316 height 22
paste input "[STREET_ADDRESS][PERSON_NAME][DATE]"
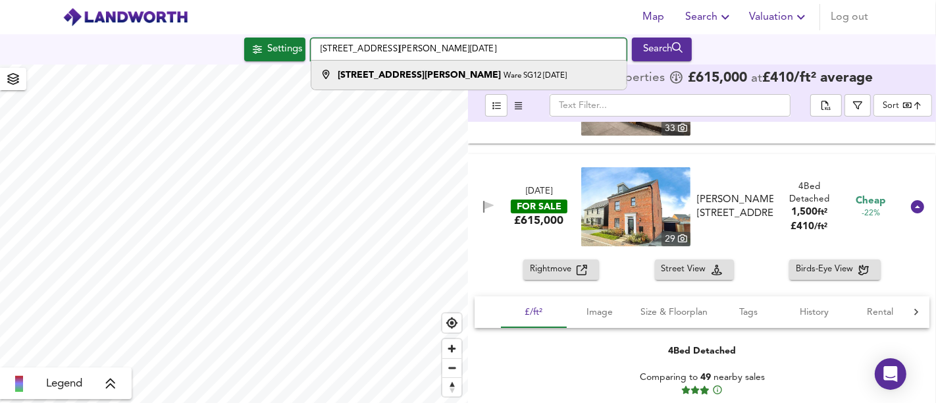
type input "[STREET_ADDRESS][PERSON_NAME][DATE]"
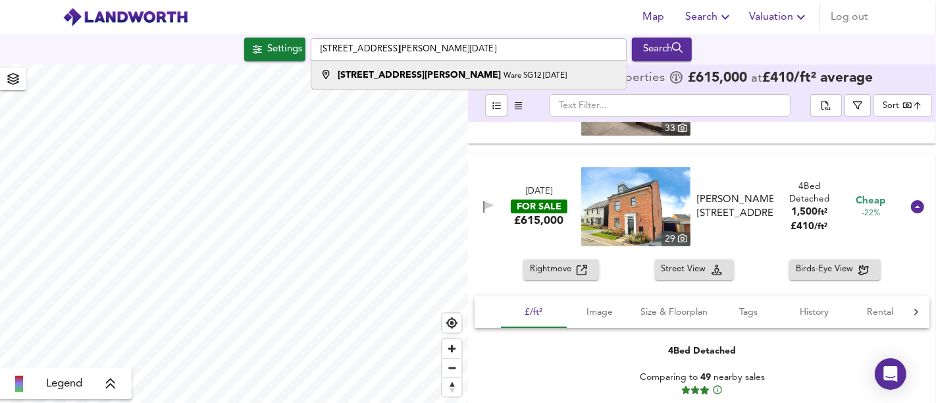
click at [374, 72] on strong "[STREET_ADDRESS][PERSON_NAME]" at bounding box center [418, 74] width 163 height 9
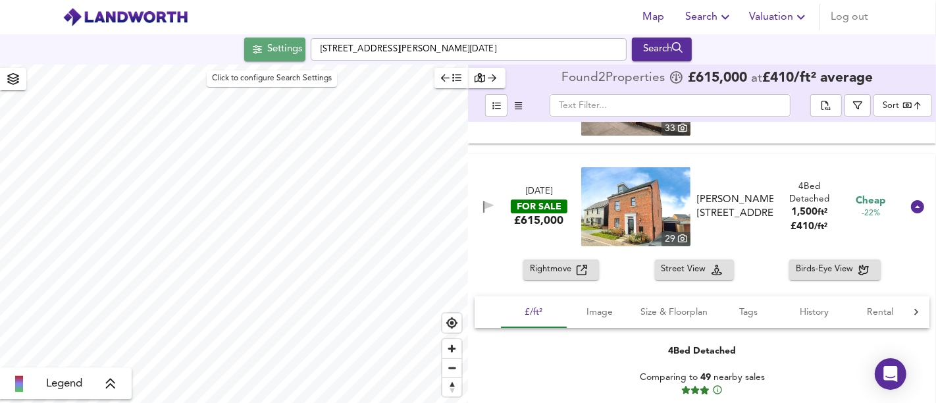
click at [291, 47] on div "Settings" at bounding box center [284, 49] width 35 height 17
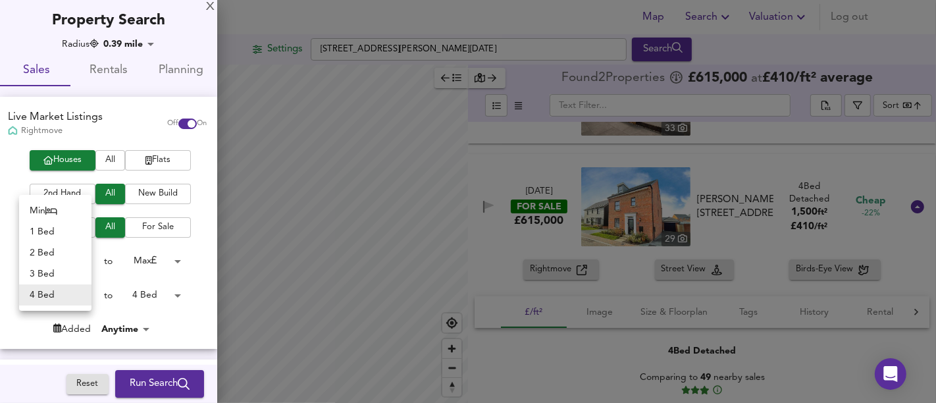
click at [50, 296] on body "Map Search Valuation Log out Settings [STREET_ADDRESS][PERSON_NAME][DATE] Searc…" at bounding box center [468, 201] width 936 height 403
click at [51, 216] on li "Min" at bounding box center [55, 210] width 72 height 21
type input "0"
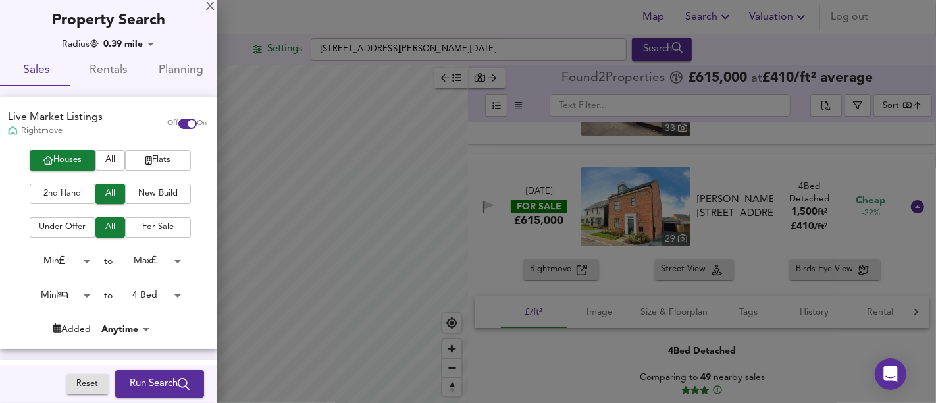
click at [164, 384] on span "Run Search" at bounding box center [160, 383] width 60 height 17
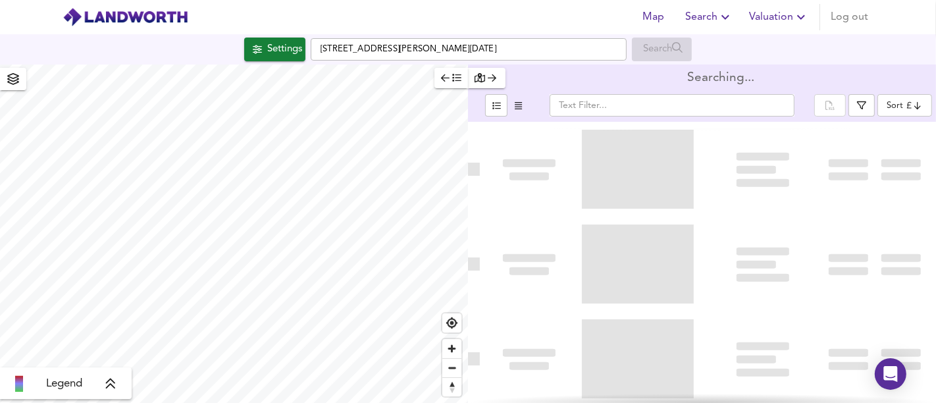
type input "bestdeal"
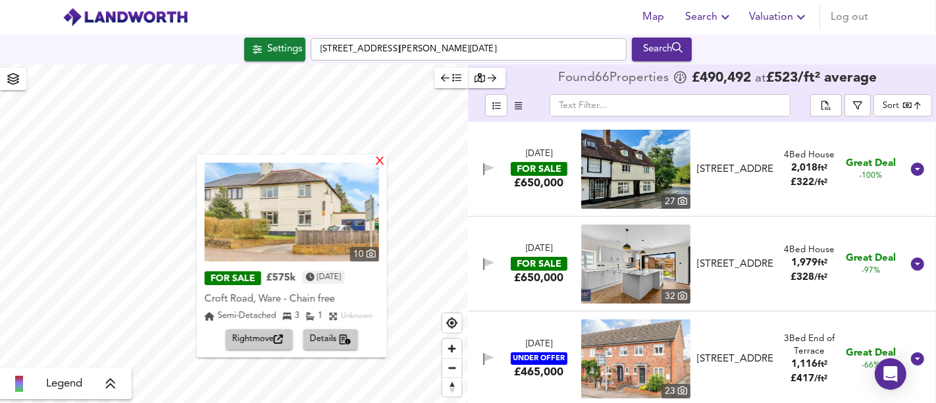
click at [382, 159] on div "X" at bounding box center [379, 162] width 11 height 12
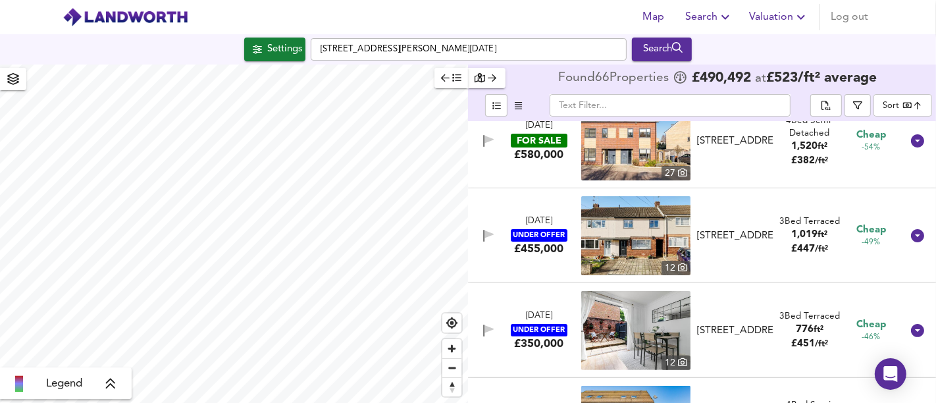
scroll to position [292, 0]
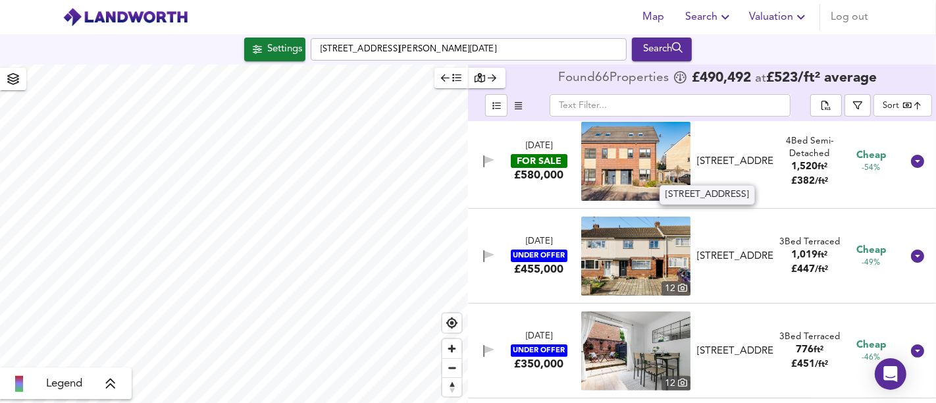
click at [733, 155] on div "[STREET_ADDRESS]" at bounding box center [735, 162] width 76 height 14
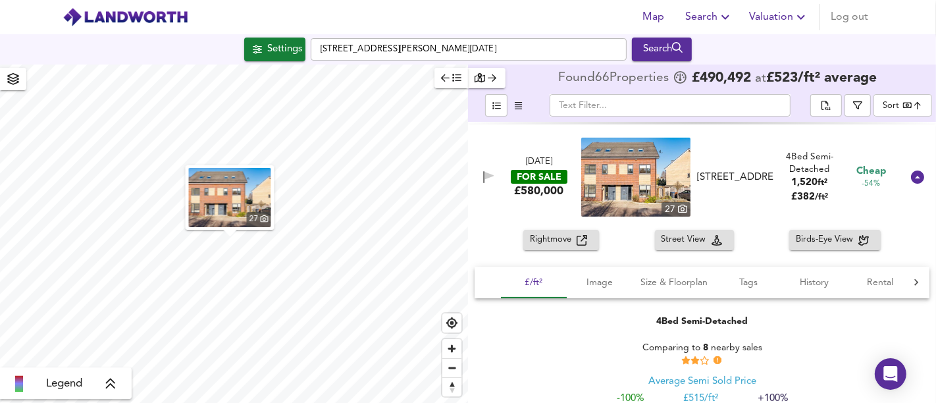
click at [228, 203] on img "button" at bounding box center [230, 197] width 82 height 59
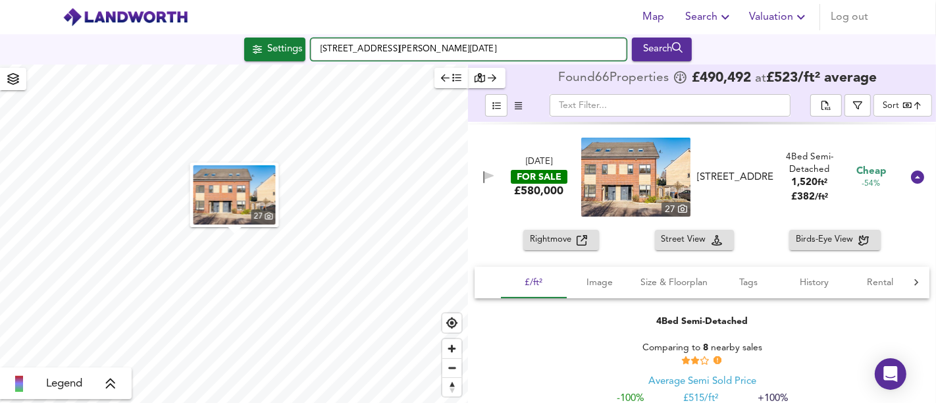
drag, startPoint x: 487, startPoint y: 46, endPoint x: 389, endPoint y: 53, distance: 97.6
click at [303, 47] on div "Settings [STREET_ADDRESS][PERSON_NAME][DATE] Search" at bounding box center [468, 49] width 936 height 24
paste input "[STREET_ADDRESS][PERSON_NAME]"
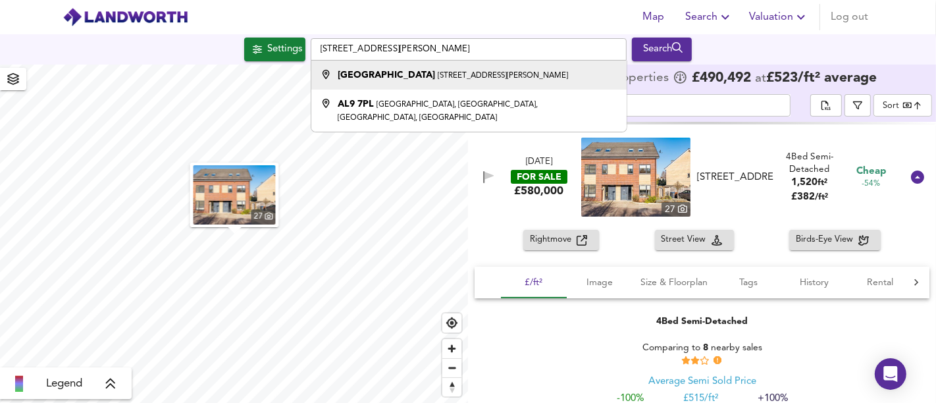
click at [470, 70] on div "[STREET_ADDRESS][PERSON_NAME]" at bounding box center [452, 74] width 230 height 13
type input "[STREET_ADDRESS][PERSON_NAME]"
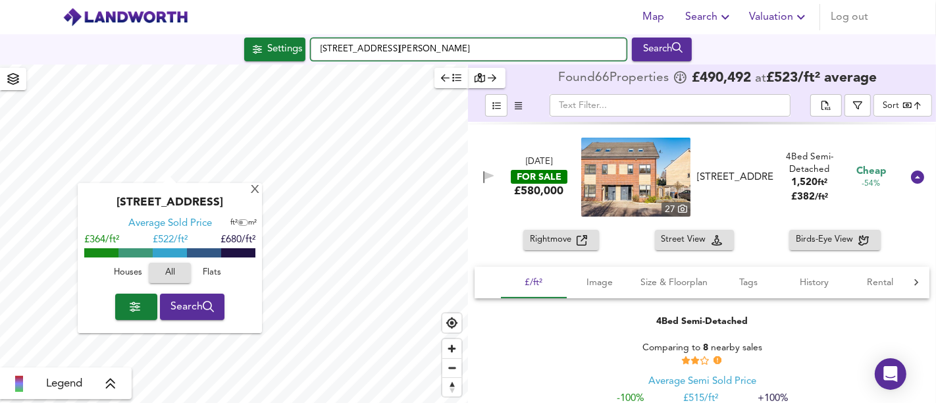
click at [511, 56] on input "[STREET_ADDRESS][PERSON_NAME]" at bounding box center [469, 49] width 316 height 22
drag, startPoint x: 524, startPoint y: 49, endPoint x: 500, endPoint y: 49, distance: 23.7
click at [500, 49] on input "[STREET_ADDRESS][PERSON_NAME]" at bounding box center [469, 49] width 316 height 22
click at [541, 49] on input "[STREET_ADDRESS][PERSON_NAME]" at bounding box center [469, 49] width 316 height 22
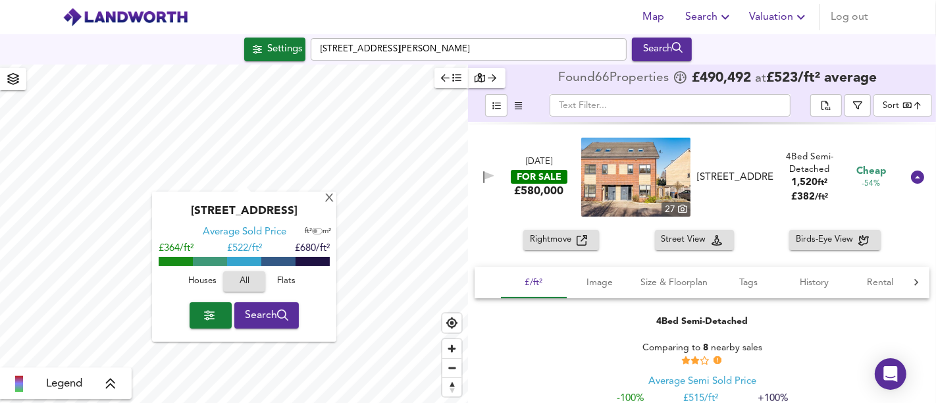
click at [535, 210] on div "[DATE] FOR SALE £580,000 [STREET_ADDRESS] 4 Bed Semi-Detached 1,520 ft² £ 382 /…" at bounding box center [685, 176] width 431 height 79
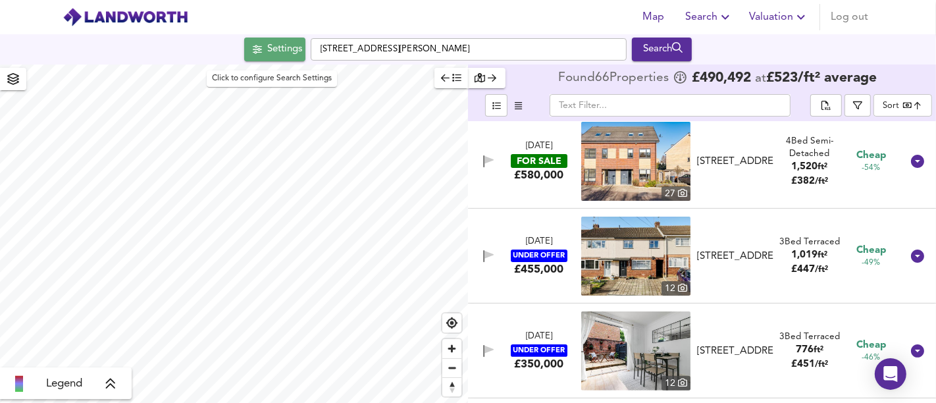
click at [272, 51] on div "Settings" at bounding box center [284, 49] width 35 height 17
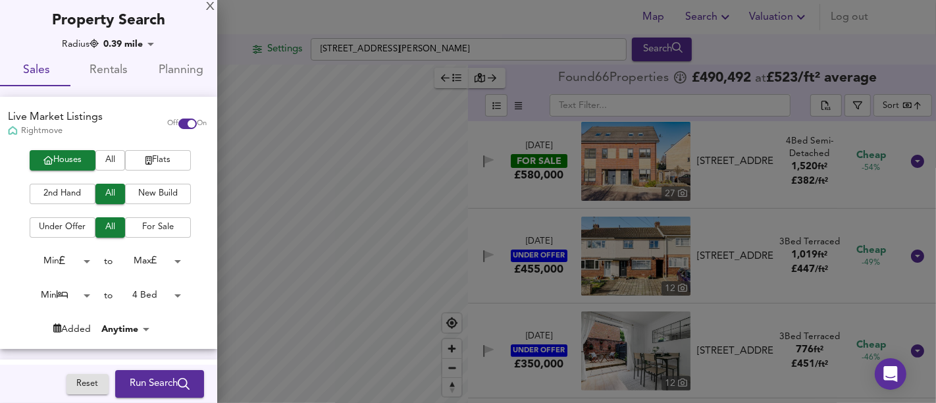
click at [150, 299] on body "Map Search Valuation Log out Settings [GEOGRAPHIC_DATA][PERSON_NAME] Search Leg…" at bounding box center [468, 201] width 936 height 403
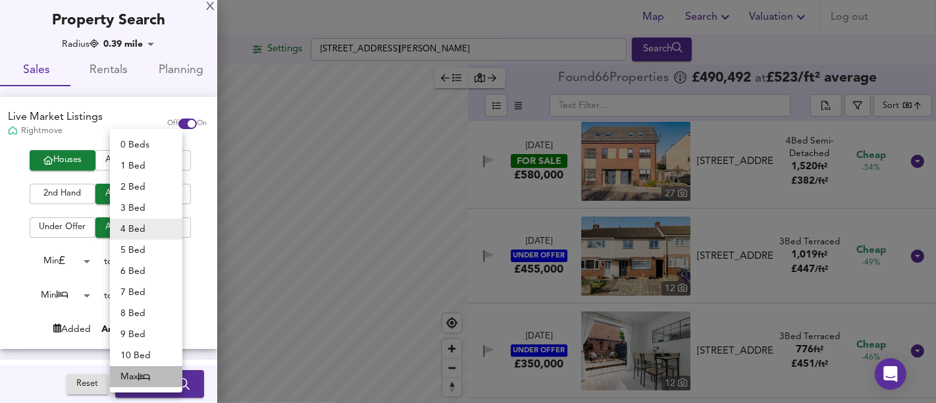
click at [125, 374] on li "Max" at bounding box center [146, 376] width 72 height 21
type input "50"
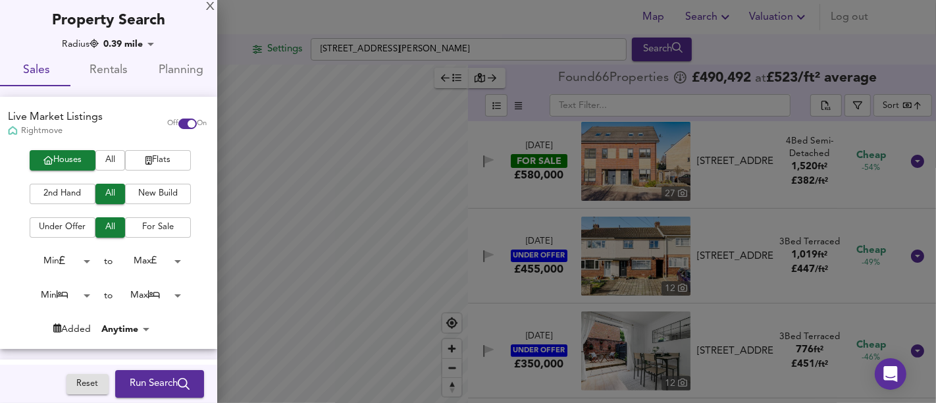
click at [152, 390] on span "Run Search" at bounding box center [160, 383] width 60 height 17
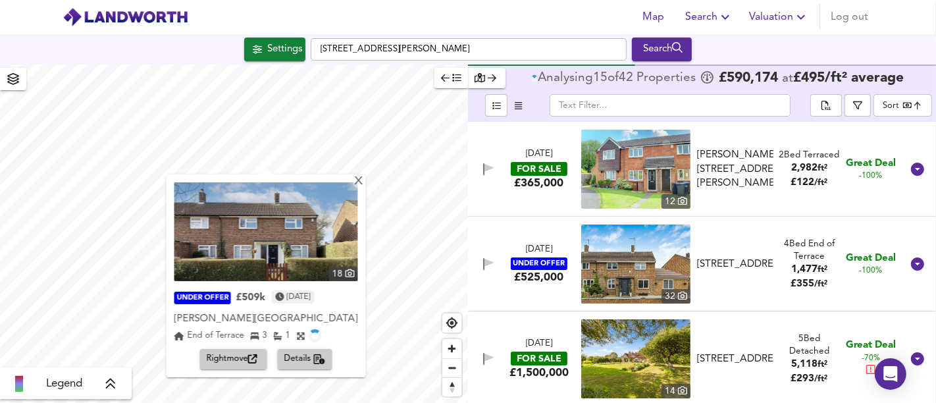
click at [251, 355] on icon "button" at bounding box center [252, 359] width 9 height 9
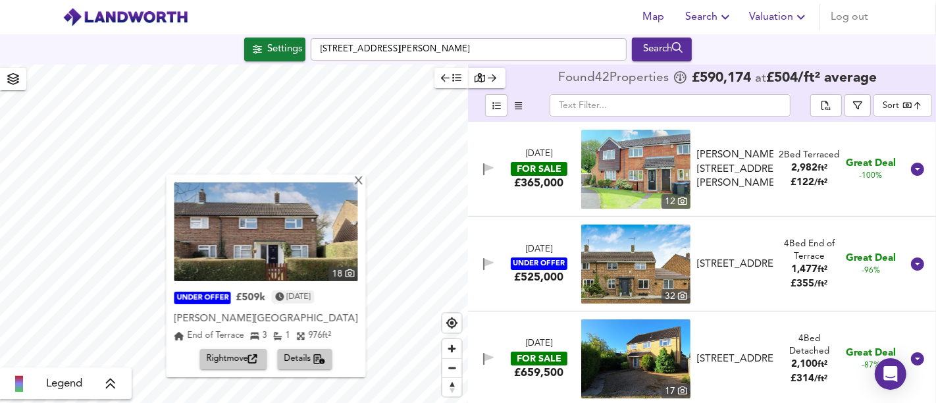
drag, startPoint x: 284, startPoint y: 47, endPoint x: 239, endPoint y: 62, distance: 47.0
click at [284, 47] on div "Settings" at bounding box center [284, 49] width 35 height 17
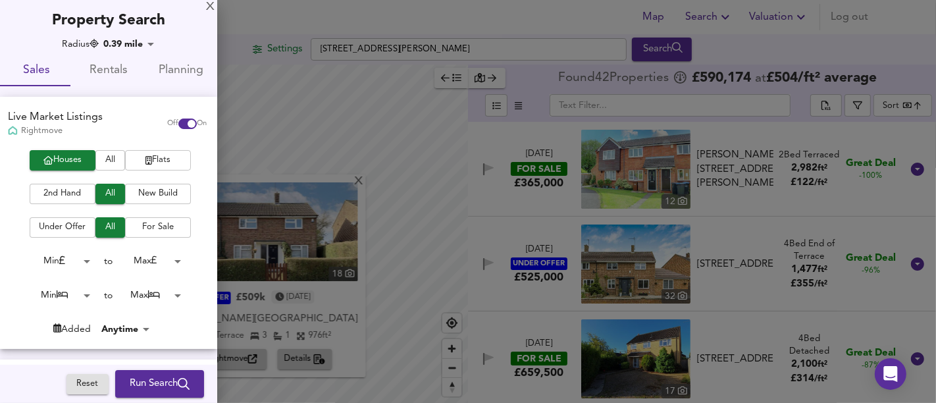
click at [165, 162] on span "Flats" at bounding box center [158, 160] width 53 height 15
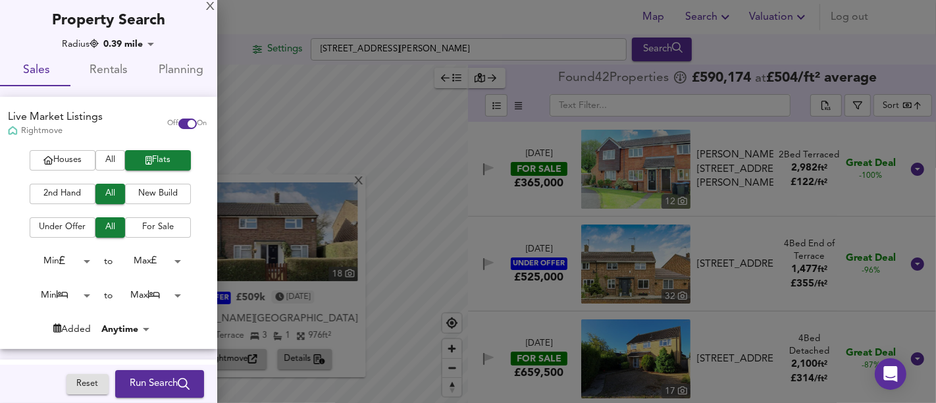
click at [150, 377] on span "Run Search" at bounding box center [160, 383] width 60 height 17
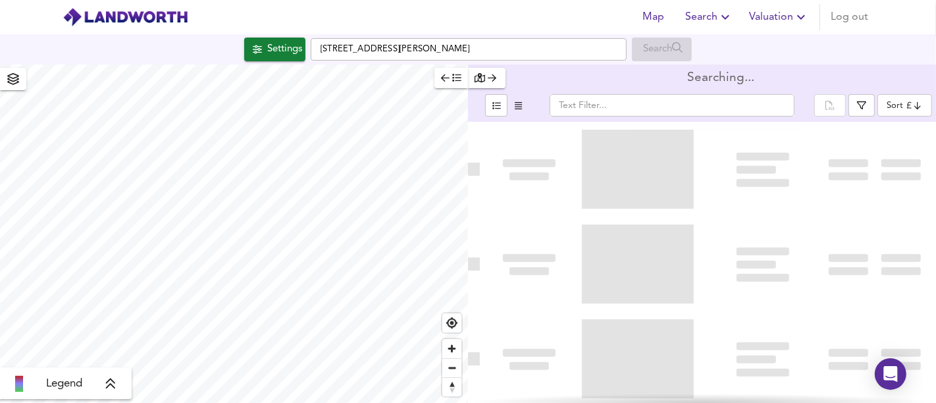
type input "bestdeal"
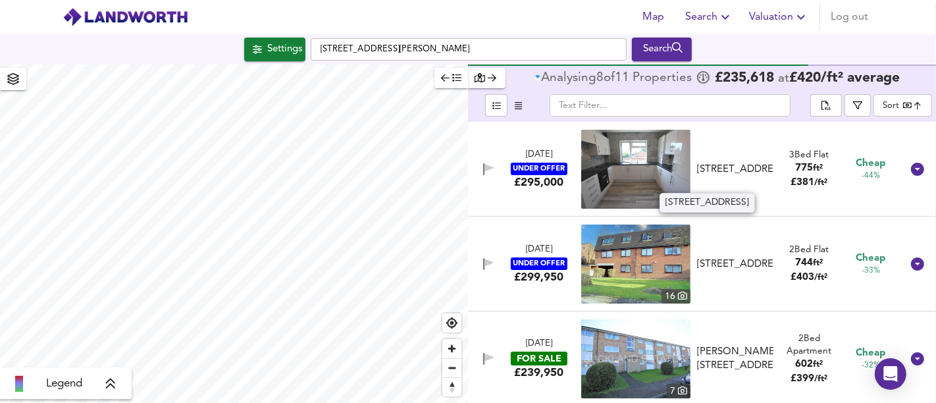
click at [720, 176] on div "[STREET_ADDRESS]" at bounding box center [735, 169] width 76 height 14
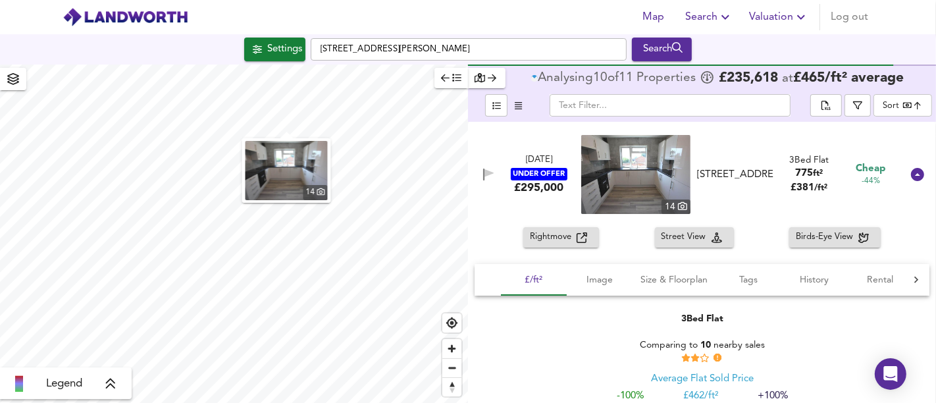
click at [299, 165] on img "button" at bounding box center [286, 170] width 82 height 59
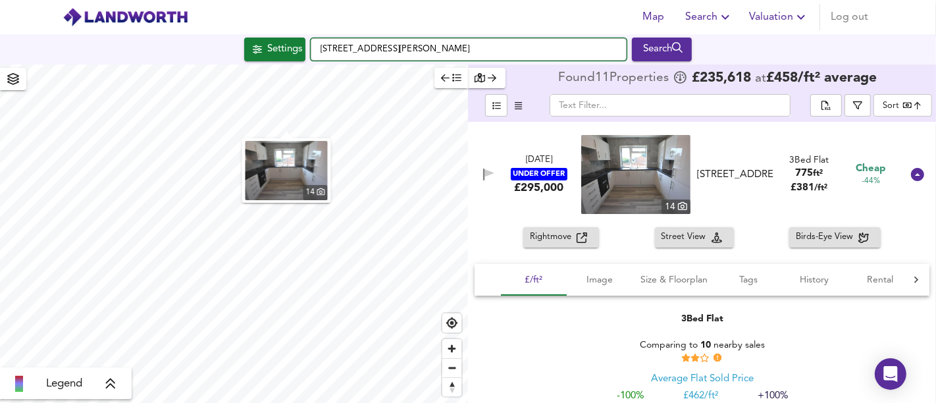
drag, startPoint x: 539, startPoint y: 55, endPoint x: 312, endPoint y: 48, distance: 227.7
click at [314, 49] on input "[STREET_ADDRESS][PERSON_NAME]" at bounding box center [469, 49] width 316 height 22
paste input "[STREET_ADDRESS][DEMOGRAPHIC_DATA][PERSON_NAME]"
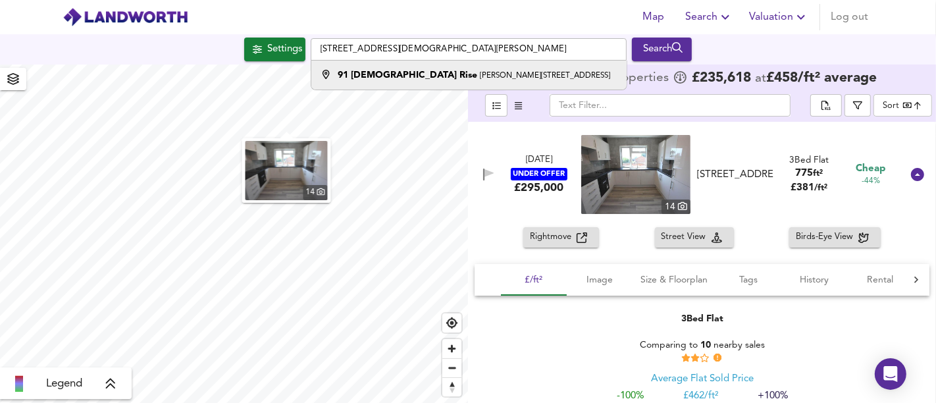
click at [480, 73] on small "[PERSON_NAME][STREET_ADDRESS]" at bounding box center [545, 76] width 130 height 8
type input "[STREET_ADDRESS][DEMOGRAPHIC_DATA][PERSON_NAME]"
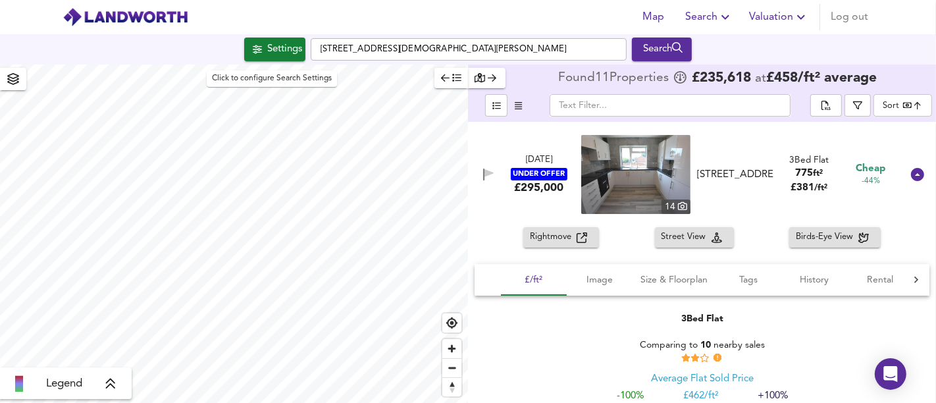
click at [274, 49] on div "Settings" at bounding box center [284, 49] width 35 height 17
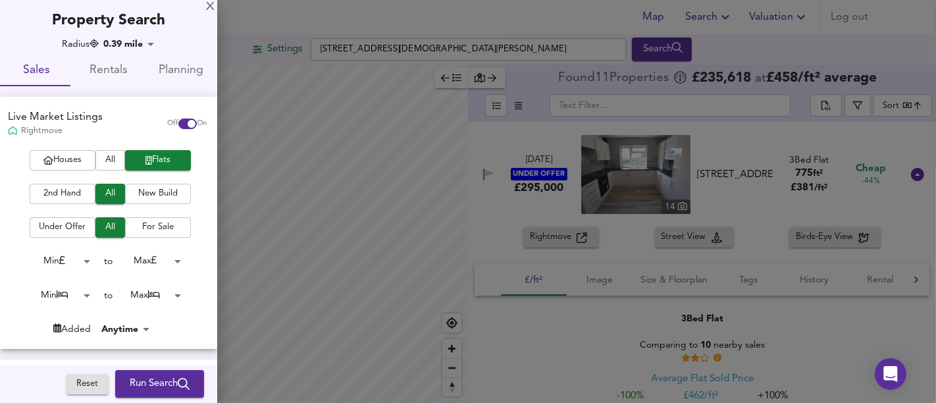
click at [141, 386] on span "Run Search" at bounding box center [160, 383] width 60 height 17
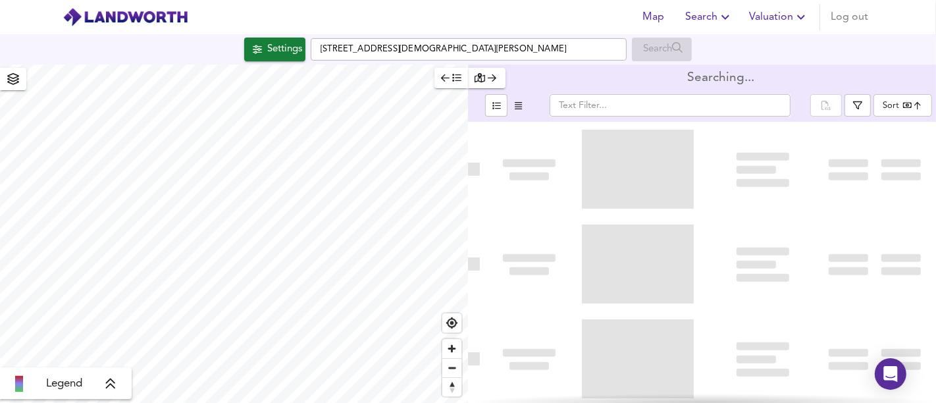
type input "bestdeal"
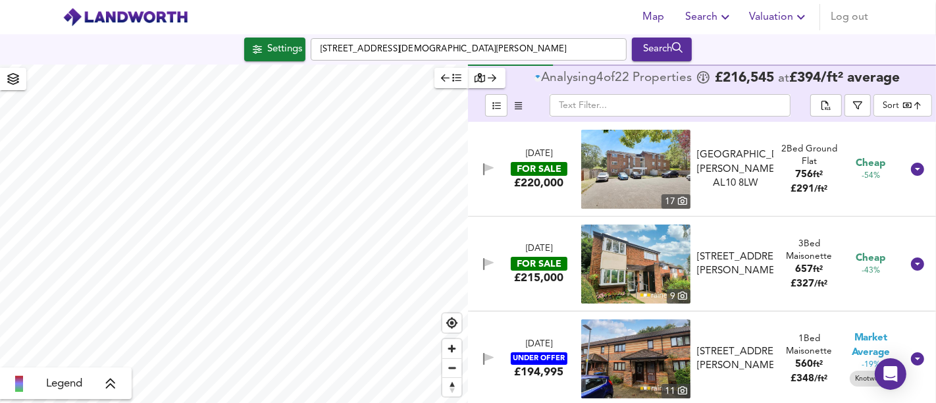
scroll to position [219, 0]
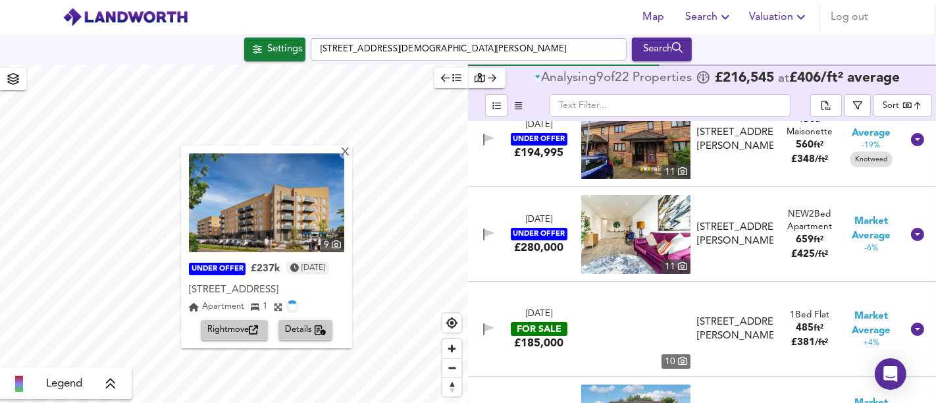
click at [237, 337] on span "Rightmove" at bounding box center [234, 329] width 54 height 15
